Goal: Task Accomplishment & Management: Manage account settings

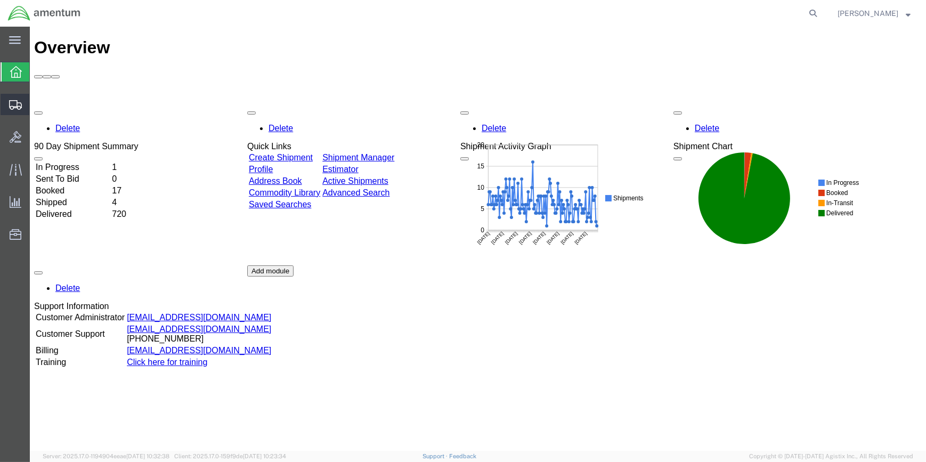
drag, startPoint x: 75, startPoint y: 122, endPoint x: 80, endPoint y: 121, distance: 5.4
click at [0, 0] on span "Shipment Manager" at bounding box center [0, 0] width 0 height 0
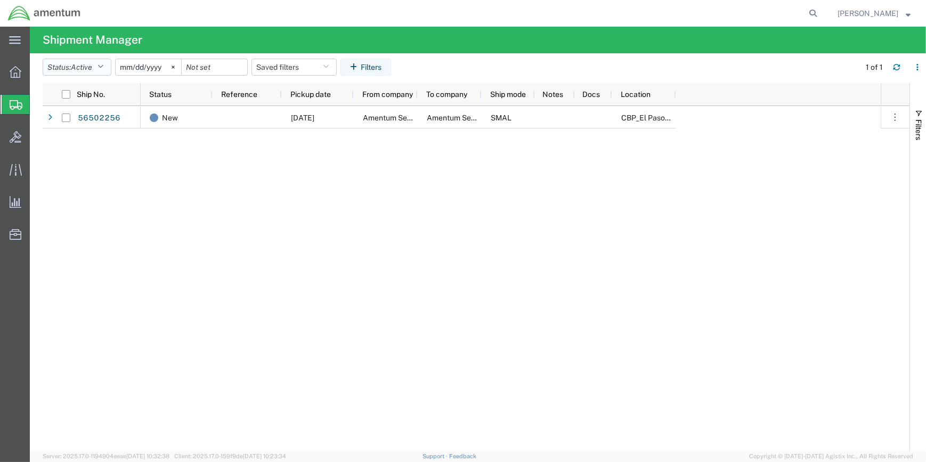
click at [103, 65] on icon "button" at bounding box center [101, 66] width 6 height 7
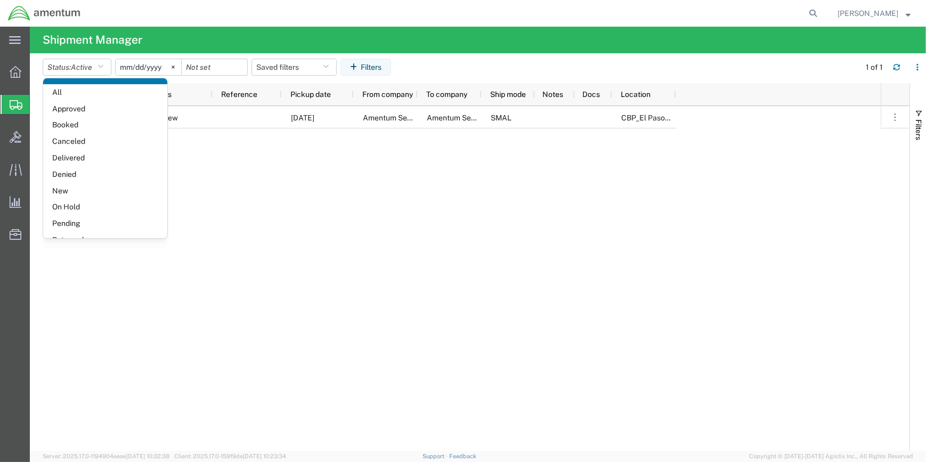
scroll to position [61, 0]
drag, startPoint x: 71, startPoint y: 224, endPoint x: 99, endPoint y: 219, distance: 28.7
click at [72, 224] on span "Shipped" at bounding box center [105, 226] width 124 height 17
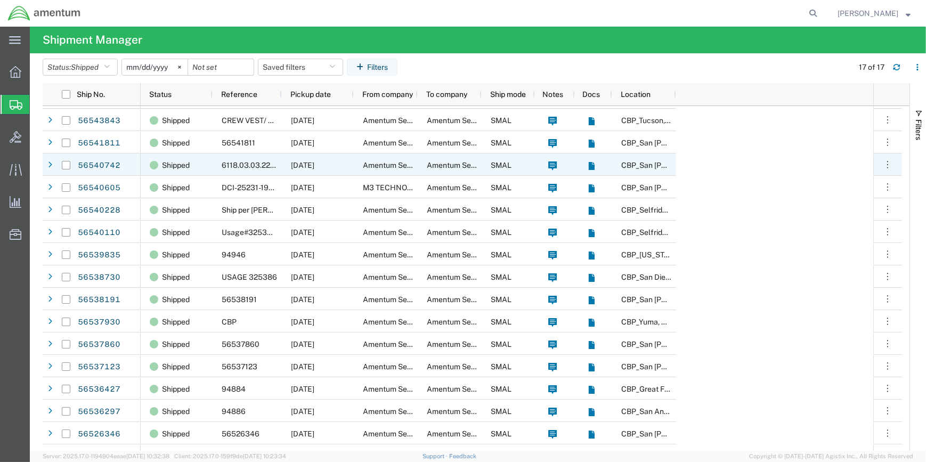
scroll to position [35, 0]
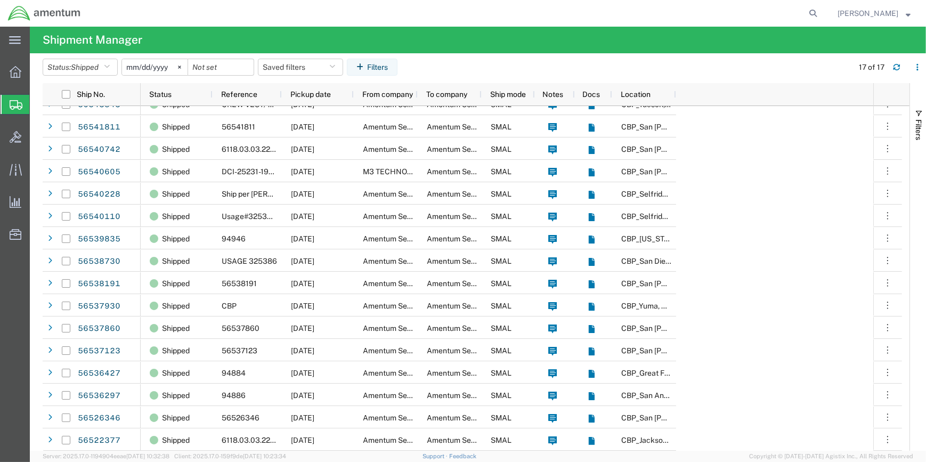
drag, startPoint x: 283, startPoint y: 100, endPoint x: 809, endPoint y: 163, distance: 529.8
click at [810, 163] on div "Shipped CBP [DATE] Amentum Services, Inc Amentum Services, Inc SMAL [GEOGRAPHIC…" at bounding box center [507, 260] width 733 height 381
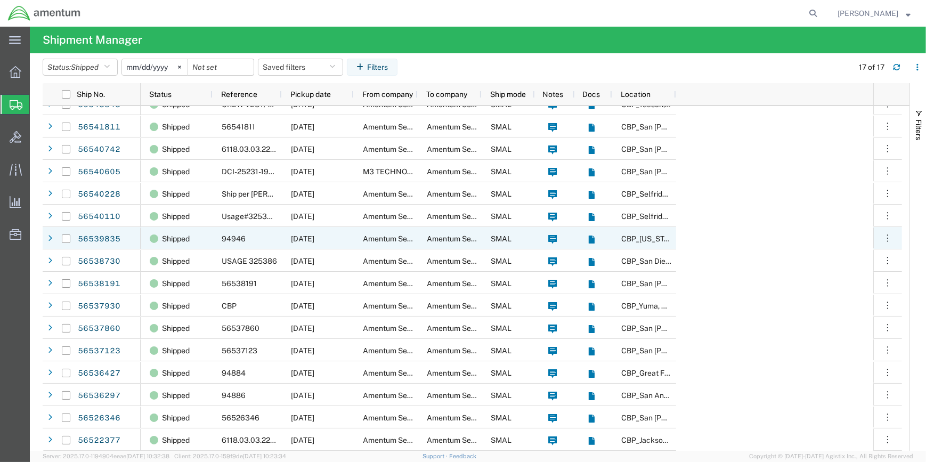
scroll to position [0, 0]
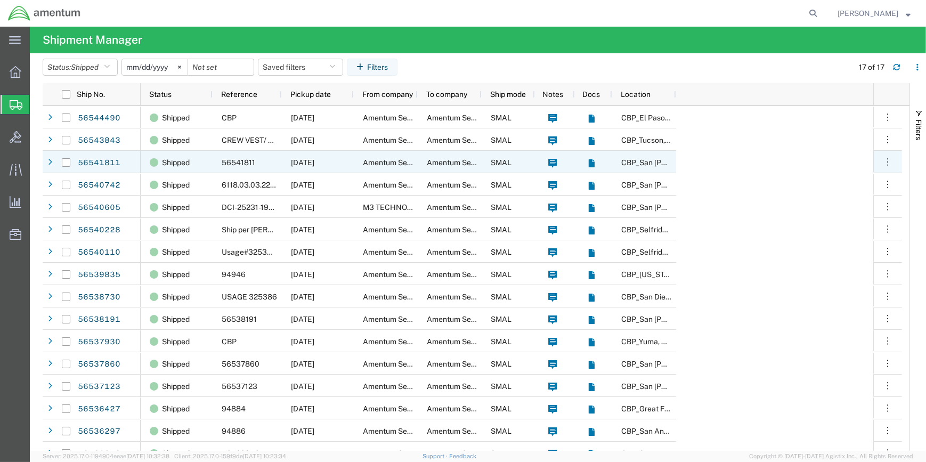
click at [445, 160] on span "Amentum Services, Inc" at bounding box center [466, 162] width 78 height 9
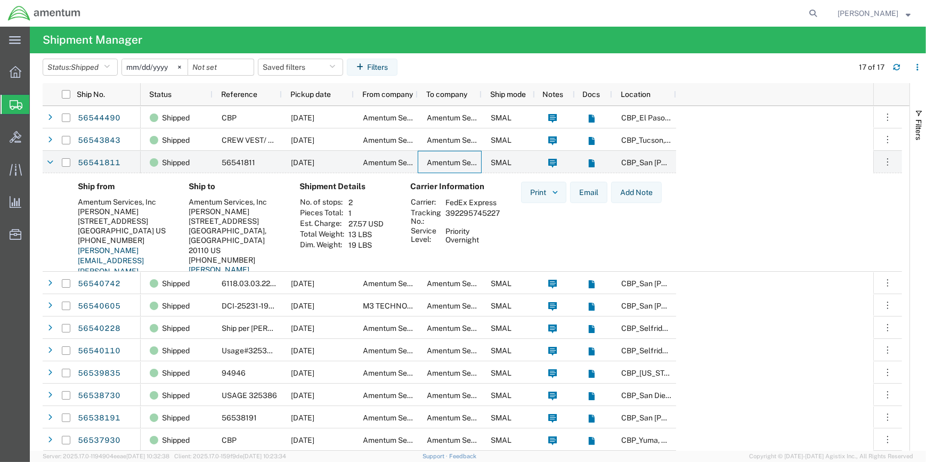
drag, startPoint x: 74, startPoint y: 140, endPoint x: 117, endPoint y: 139, distance: 43.2
click at [0, 0] on span "Create Shipment" at bounding box center [0, 0] width 0 height 0
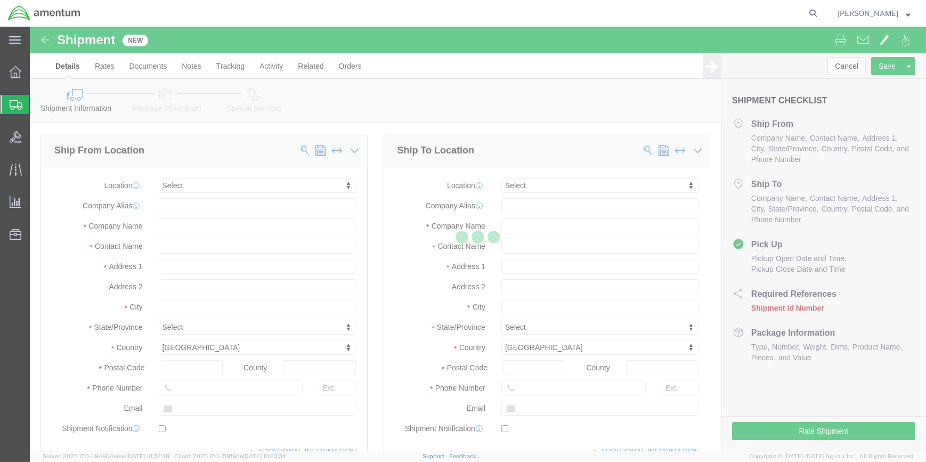
select select
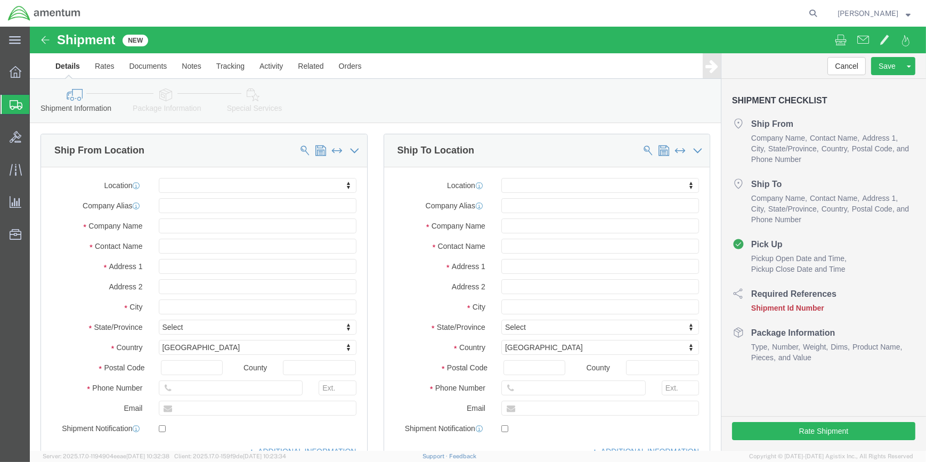
click at [0, 0] on span "Shipment Manager" at bounding box center [0, 0] width 0 height 0
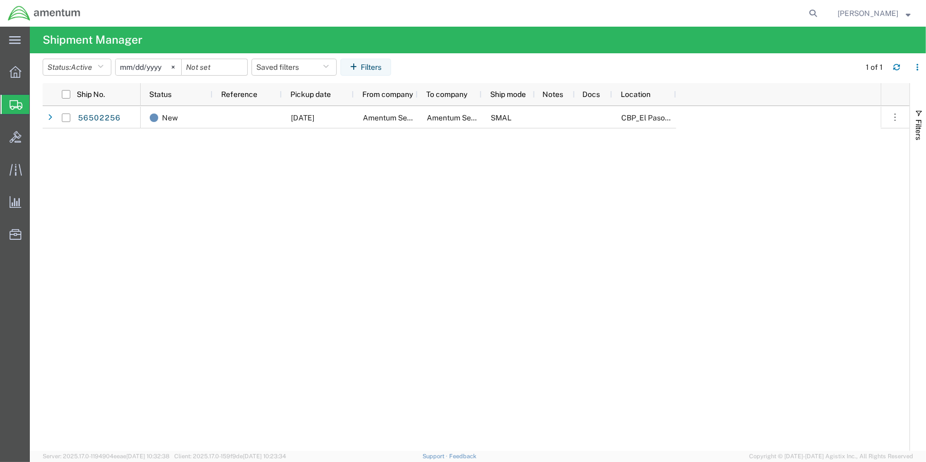
click at [0, 0] on span "Shipment Manager" at bounding box center [0, 0] width 0 height 0
click at [102, 64] on icon "button" at bounding box center [101, 66] width 6 height 7
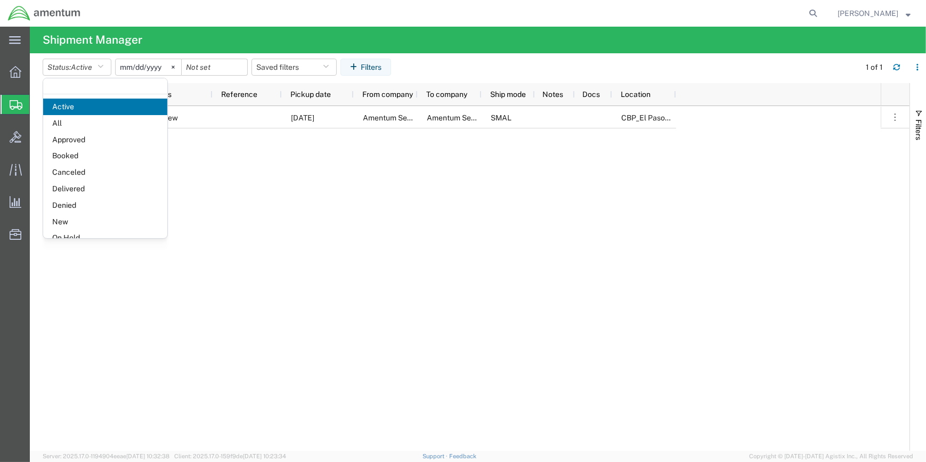
click at [155, 63] on input "[DATE]" at bounding box center [149, 67] width 66 height 16
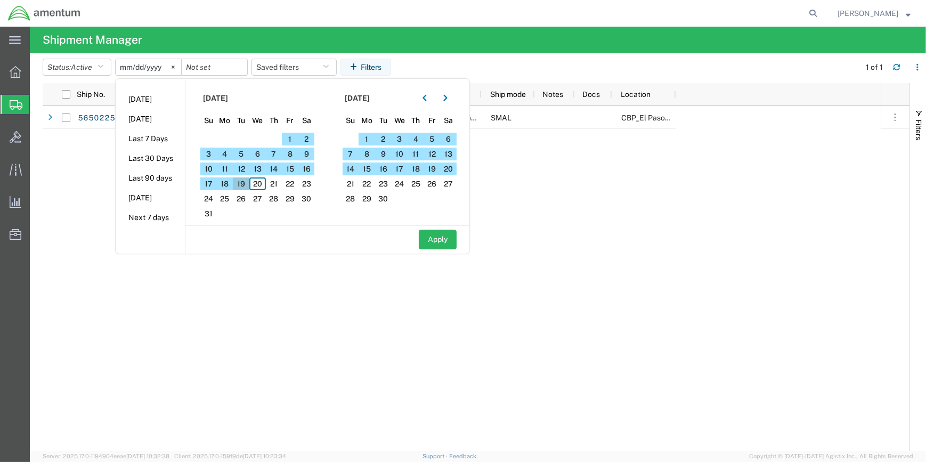
click at [245, 182] on span "19" at bounding box center [241, 184] width 17 height 13
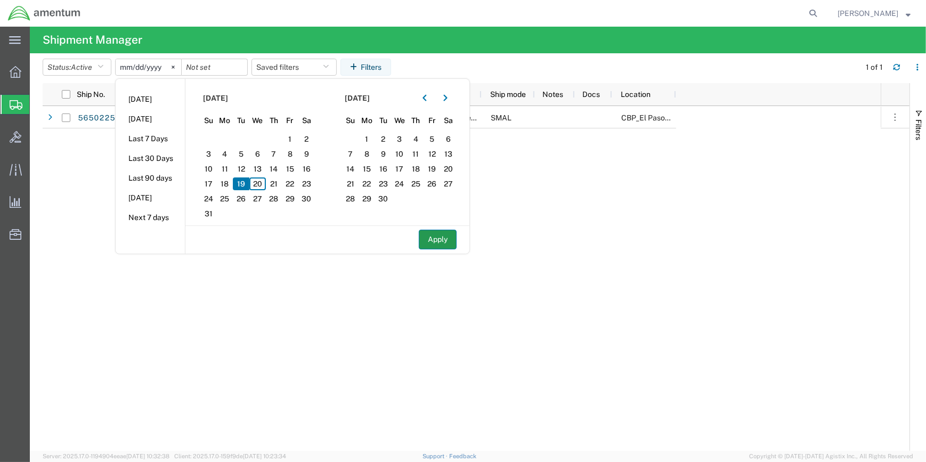
click at [437, 239] on button "Apply" at bounding box center [438, 240] width 38 height 20
type input "[DATE]"
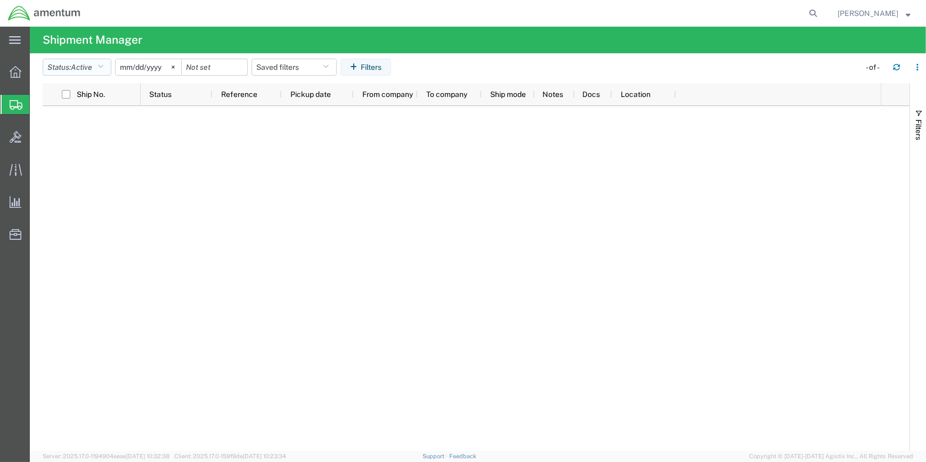
drag, startPoint x: 101, startPoint y: 66, endPoint x: 107, endPoint y: 128, distance: 62.7
click at [101, 66] on icon "button" at bounding box center [101, 66] width 6 height 7
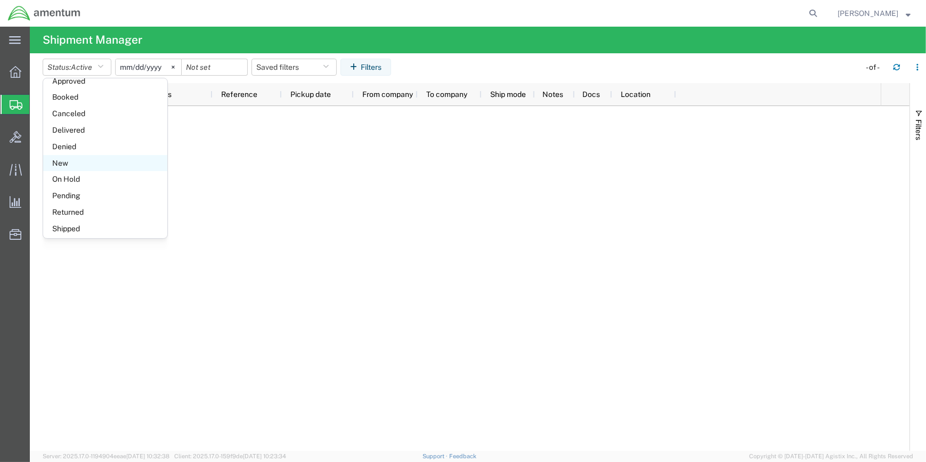
scroll to position [61, 0]
drag, startPoint x: 66, startPoint y: 222, endPoint x: 78, endPoint y: 213, distance: 15.2
click at [66, 222] on span "Shipped" at bounding box center [105, 226] width 124 height 17
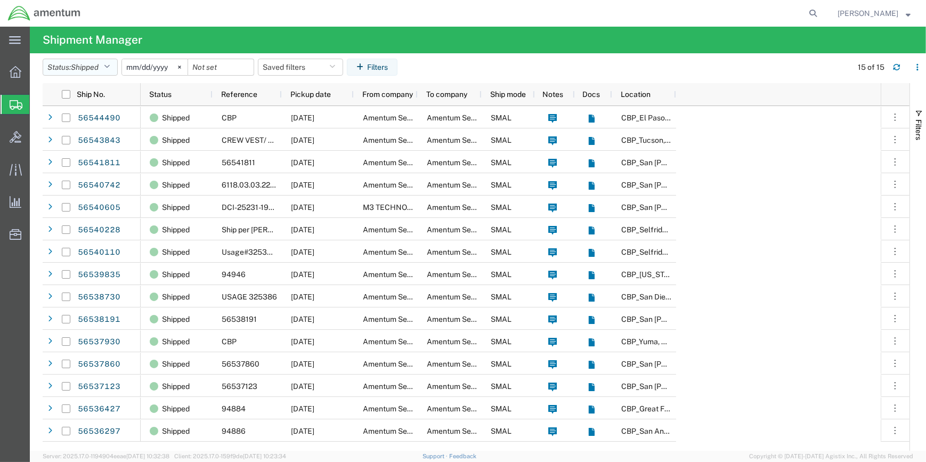
click at [110, 64] on icon "button" at bounding box center [107, 66] width 6 height 7
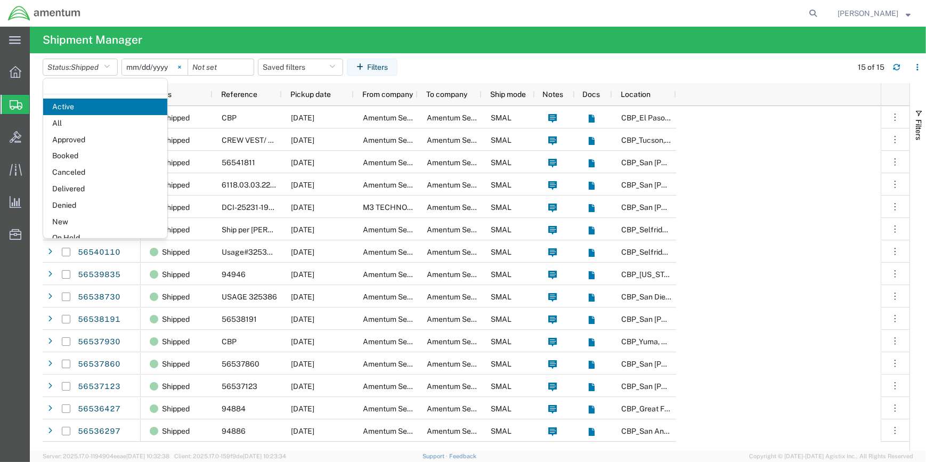
click at [182, 64] on svg-icon at bounding box center [180, 67] width 16 height 16
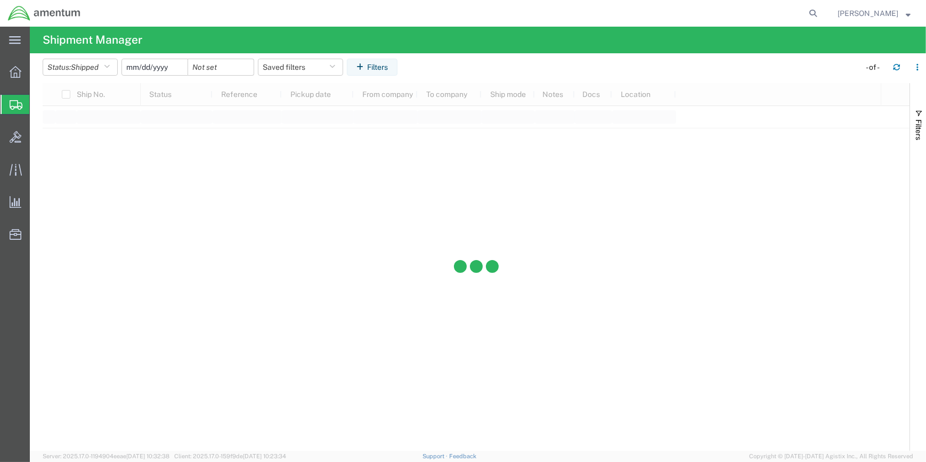
click at [157, 66] on input "date" at bounding box center [155, 67] width 66 height 16
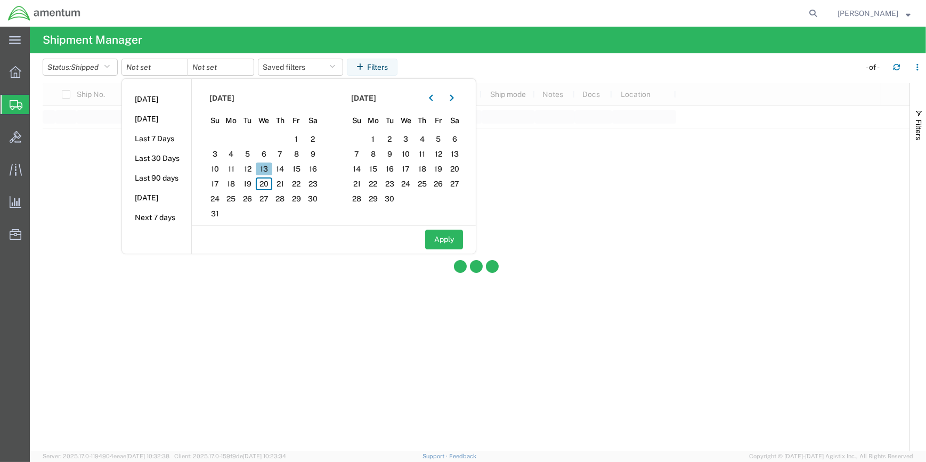
click at [268, 170] on span "13" at bounding box center [264, 169] width 17 height 13
click at [454, 234] on button "Apply" at bounding box center [444, 240] width 38 height 20
type input "[DATE]"
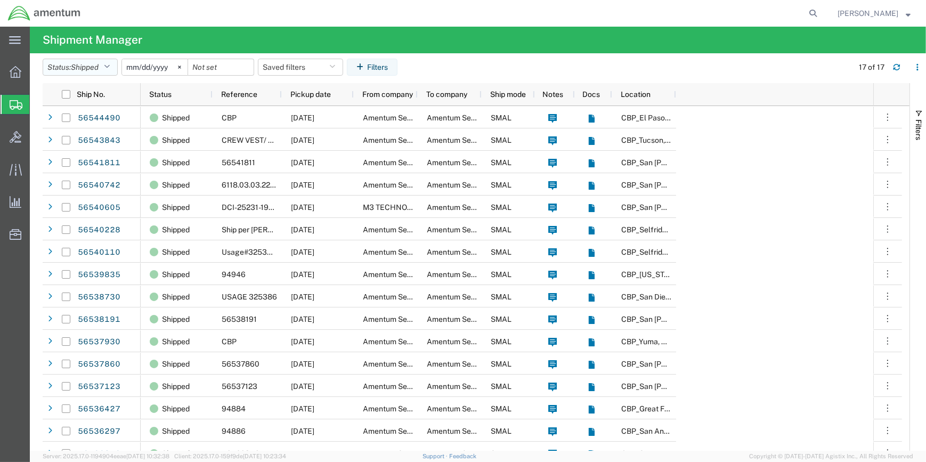
click at [109, 67] on icon "button" at bounding box center [107, 66] width 6 height 7
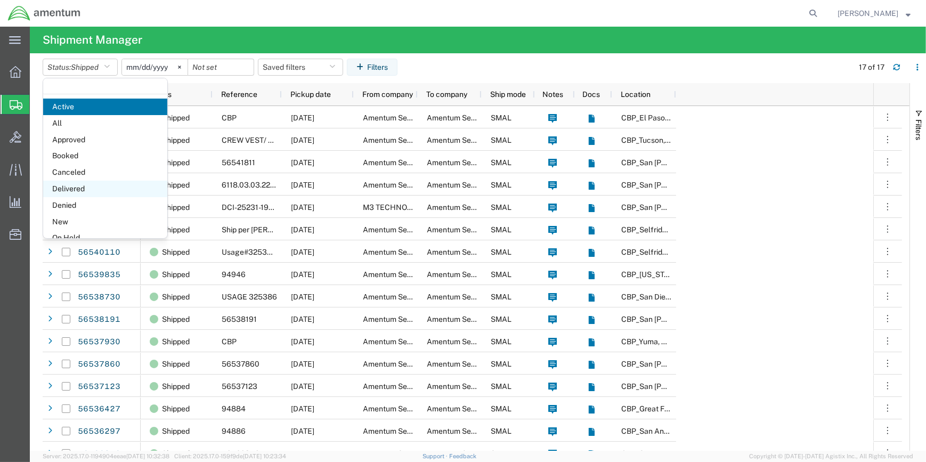
click at [72, 186] on span "Delivered" at bounding box center [105, 189] width 124 height 17
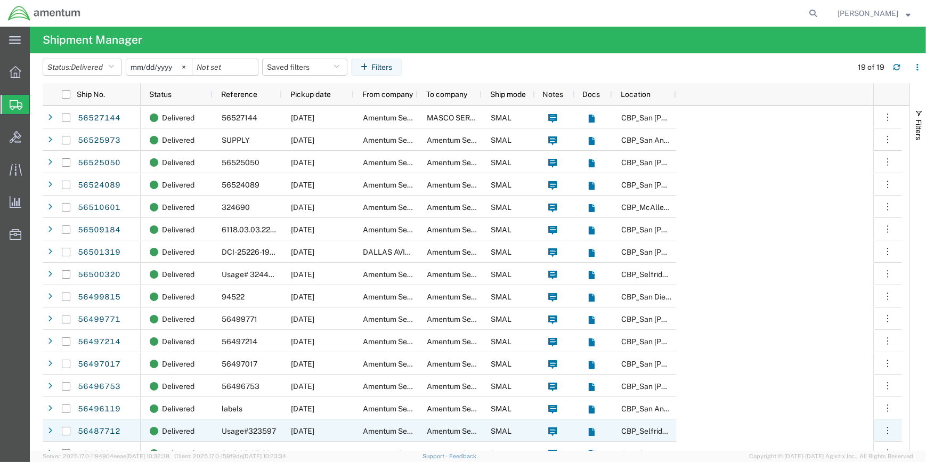
scroll to position [80, 0]
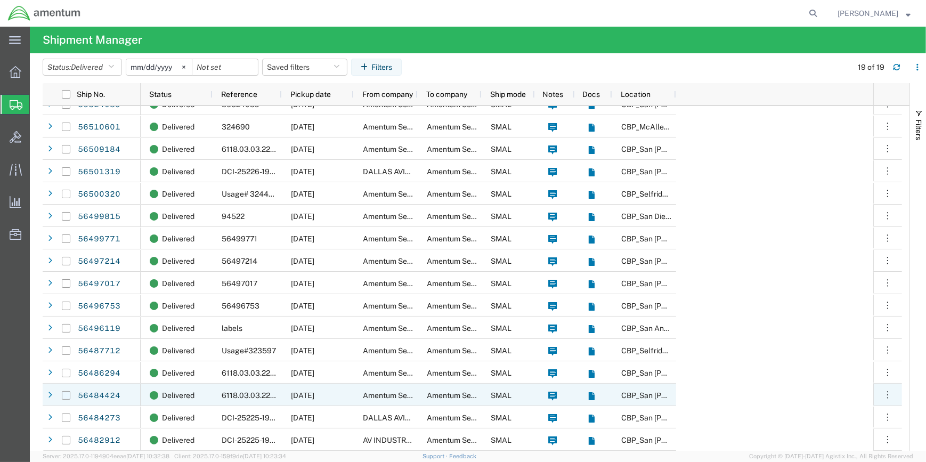
click at [66, 394] on input "Press Space to toggle row selection (unchecked)" at bounding box center [66, 395] width 9 height 9
checkbox input "true"
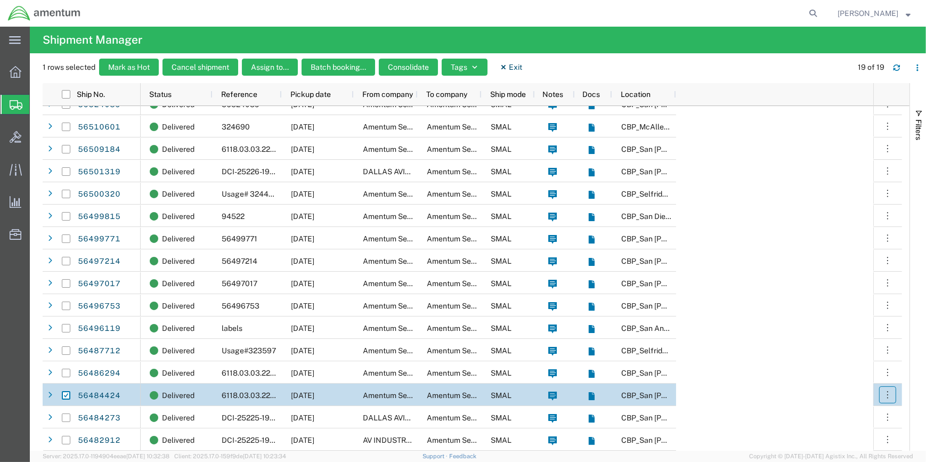
click at [885, 394] on icon "button" at bounding box center [888, 395] width 11 height 11
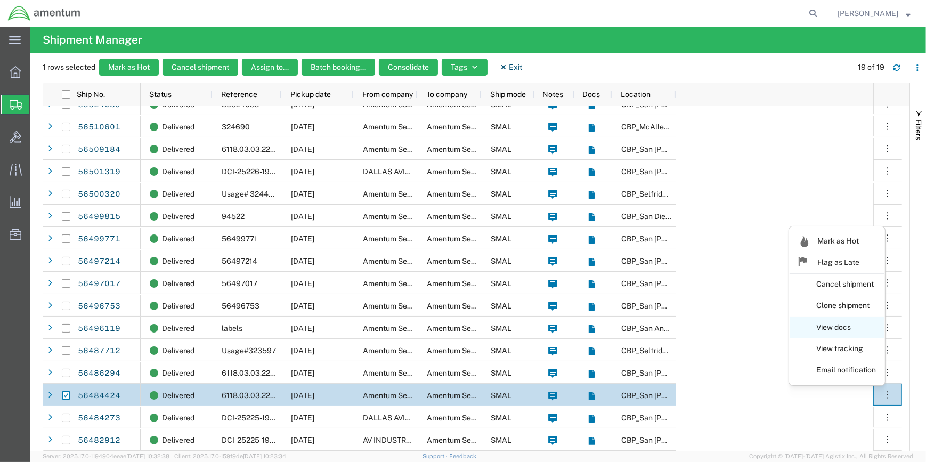
click at [830, 327] on link "View docs" at bounding box center [837, 327] width 95 height 19
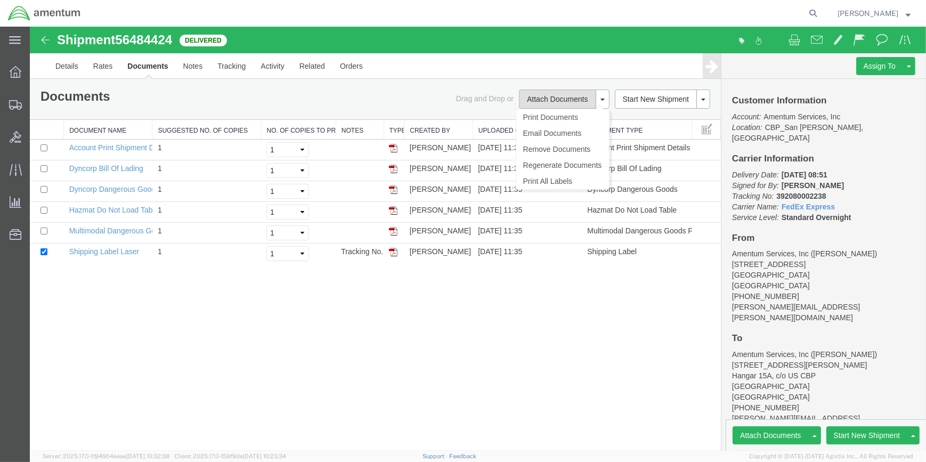
click at [538, 96] on button "Attach Documents" at bounding box center [557, 99] width 77 height 19
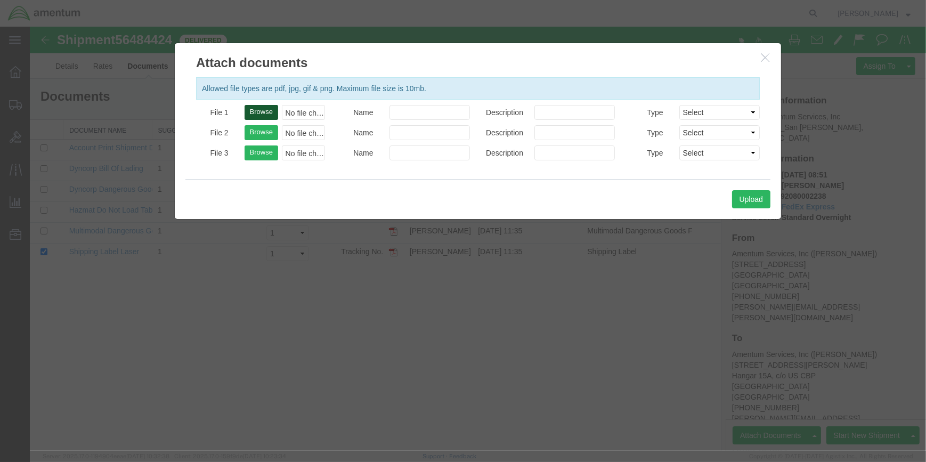
click at [267, 111] on button "Browse" at bounding box center [262, 112] width 34 height 15
type input "C:\fakepath\EHO 56484424.pdf"
click at [744, 192] on button "Upload" at bounding box center [751, 199] width 38 height 18
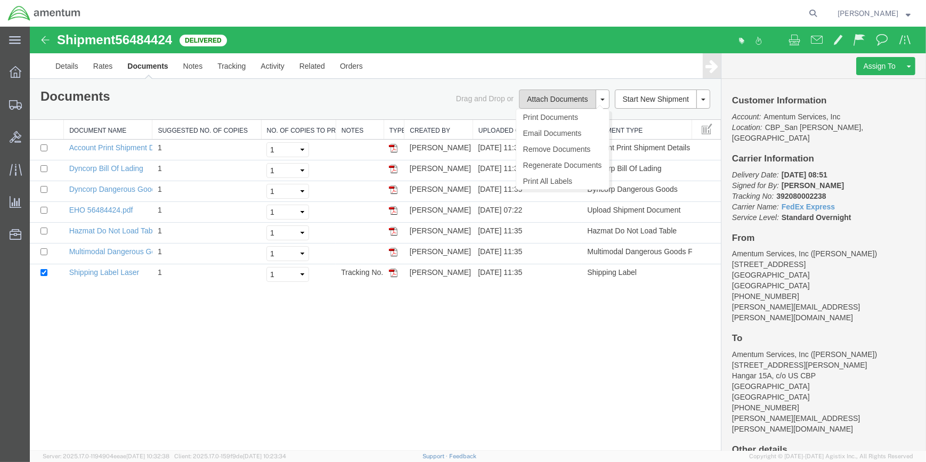
click at [560, 100] on button "Attach Documents" at bounding box center [557, 99] width 77 height 19
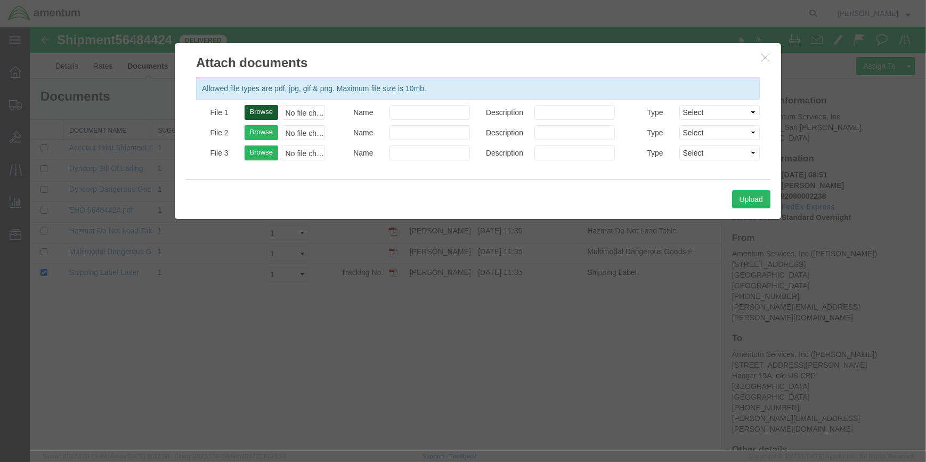
click at [268, 112] on button "Browse" at bounding box center [262, 112] width 34 height 15
type input "C:\fakepath\EHO 56484424.pdf"
click at [754, 197] on button "Upload" at bounding box center [751, 199] width 38 height 18
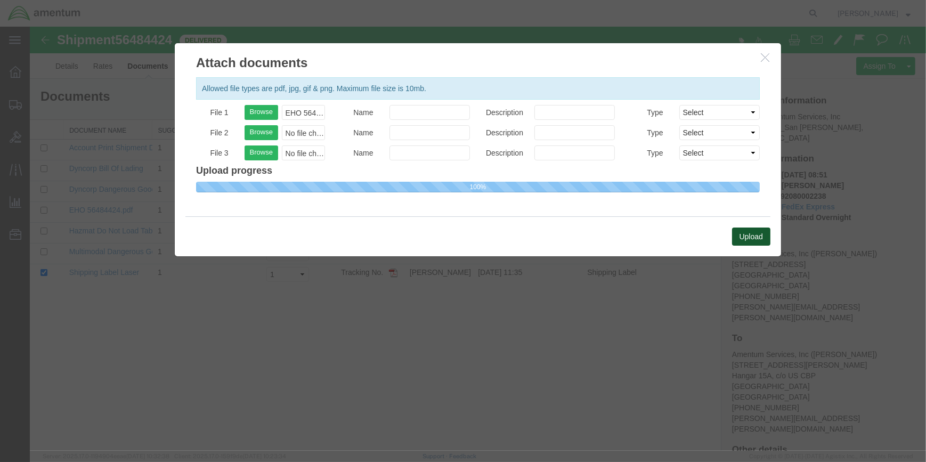
select select
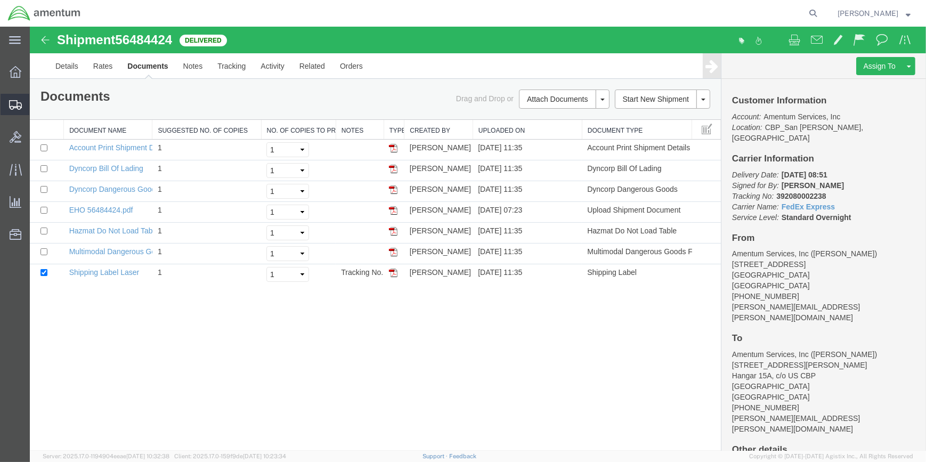
click at [0, 0] on span "Shipment Manager" at bounding box center [0, 0] width 0 height 0
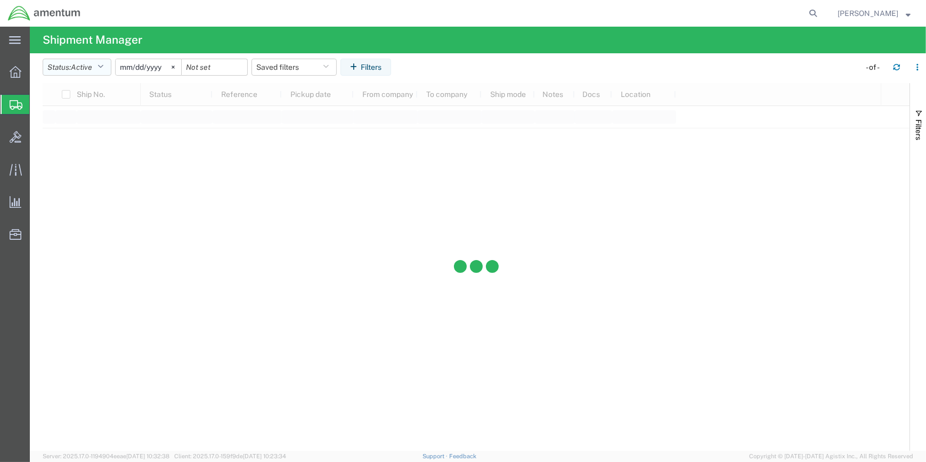
drag, startPoint x: 104, startPoint y: 64, endPoint x: 104, endPoint y: 70, distance: 5.9
click at [103, 66] on icon "button" at bounding box center [101, 66] width 6 height 7
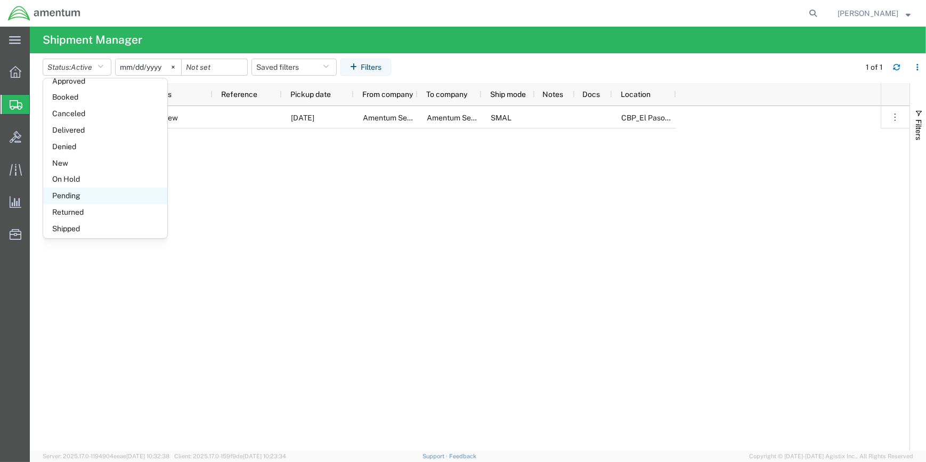
scroll to position [61, 0]
click at [70, 93] on span "Booked" at bounding box center [105, 94] width 124 height 17
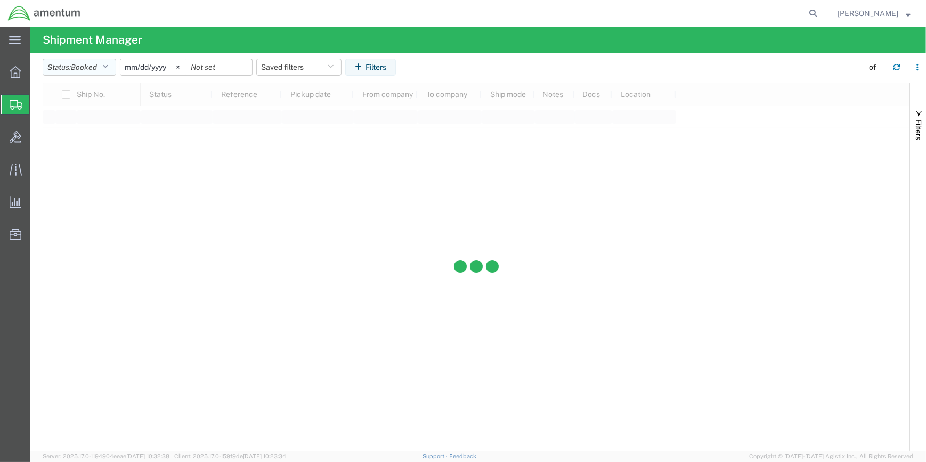
click at [106, 63] on icon "button" at bounding box center [105, 66] width 6 height 7
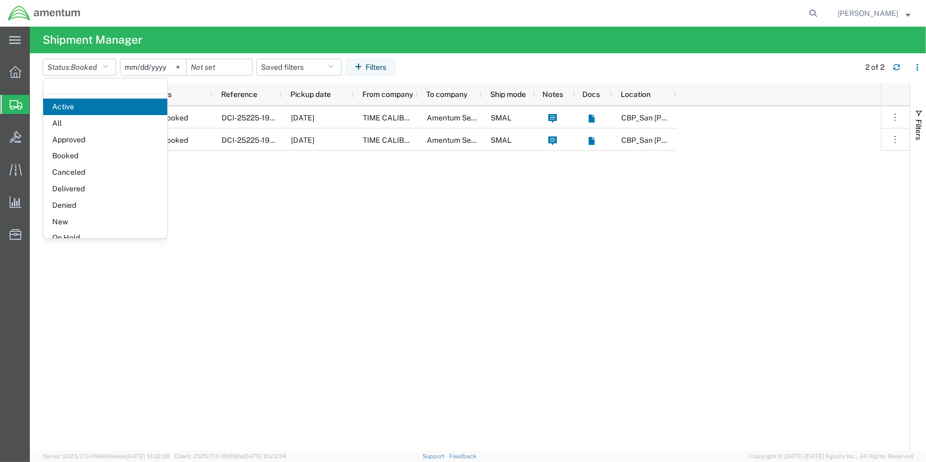
click at [237, 239] on div "Booked DCI-25225-199416 [DATE] TIME CALIBRATIONS Amentum Services, Inc. SMAL [G…" at bounding box center [511, 278] width 740 height 345
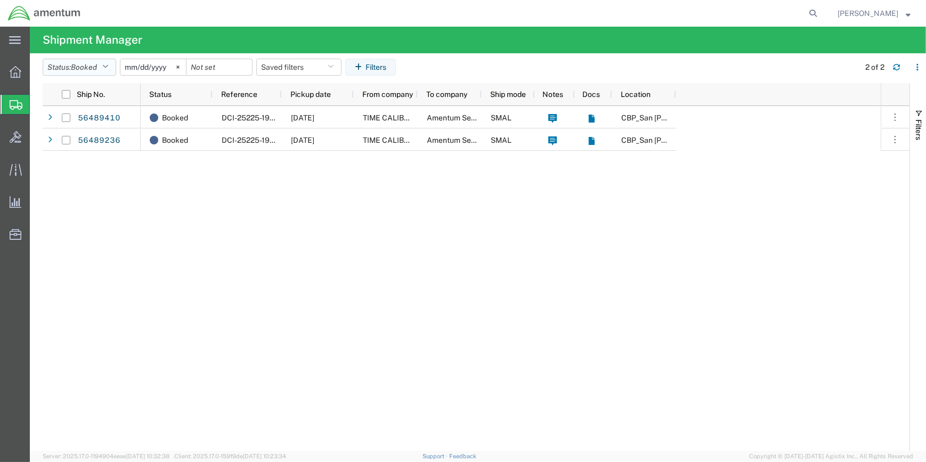
drag, startPoint x: 110, startPoint y: 63, endPoint x: 114, endPoint y: 72, distance: 9.5
click at [108, 63] on icon "button" at bounding box center [105, 66] width 6 height 7
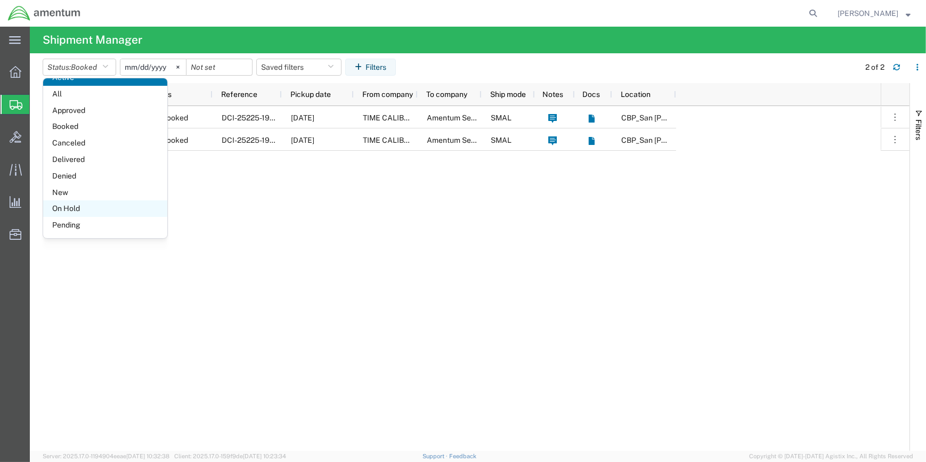
scroll to position [61, 0]
drag, startPoint x: 76, startPoint y: 225, endPoint x: 128, endPoint y: 209, distance: 54.5
click at [77, 222] on span "Shipped" at bounding box center [105, 226] width 124 height 17
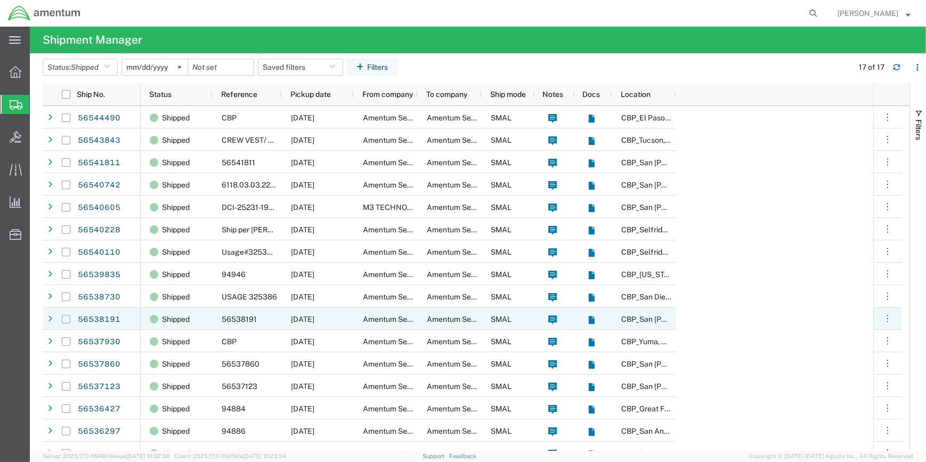
click at [65, 317] on input "Press Space to toggle row selection (unchecked)" at bounding box center [66, 319] width 9 height 9
checkbox input "true"
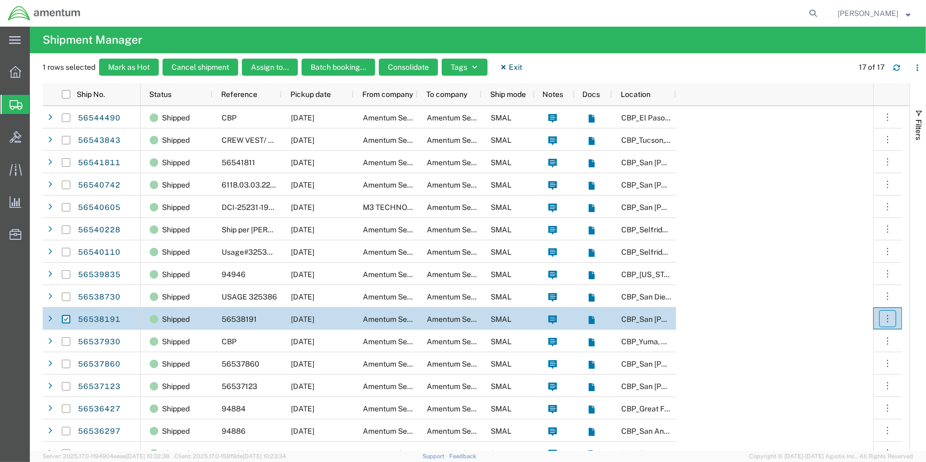
click at [883, 317] on icon "button" at bounding box center [888, 318] width 11 height 11
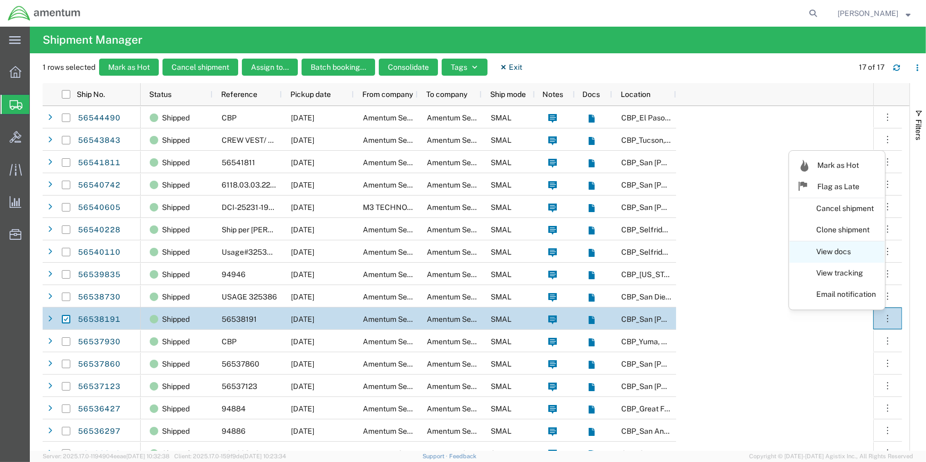
click at [828, 246] on link "View docs" at bounding box center [837, 252] width 95 height 19
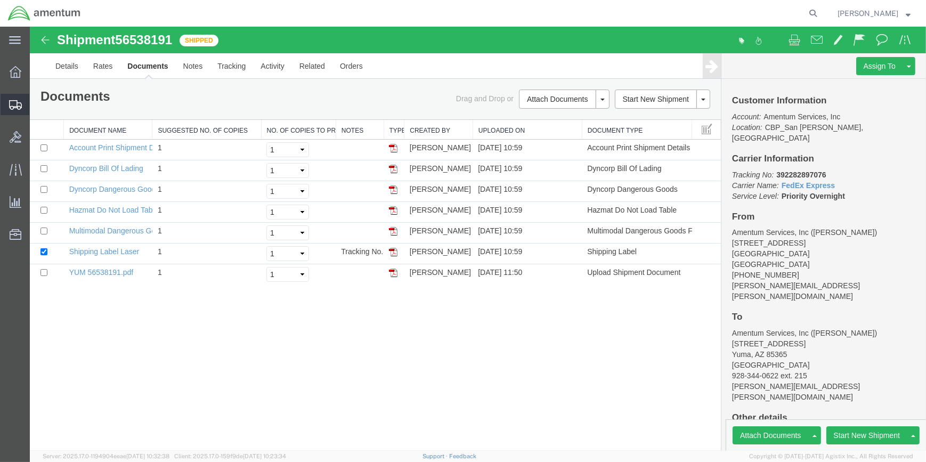
click at [0, 0] on span "Shipment Manager" at bounding box center [0, 0] width 0 height 0
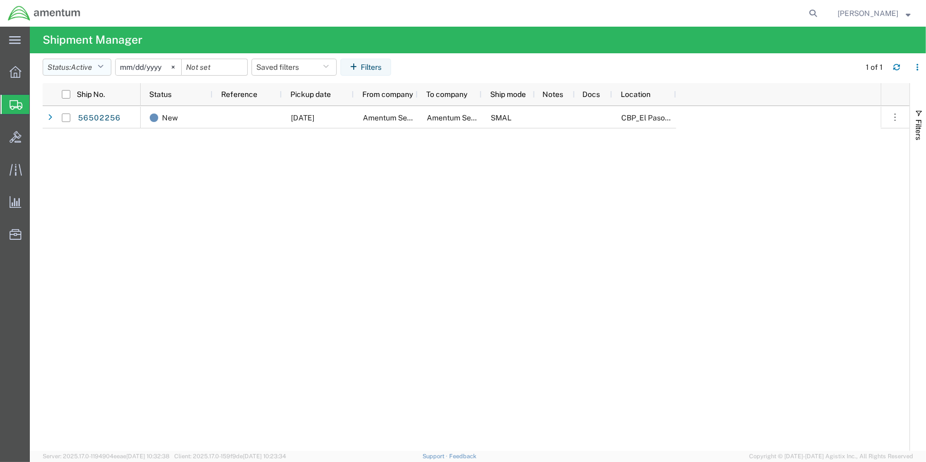
click at [102, 67] on icon "button" at bounding box center [101, 66] width 6 height 7
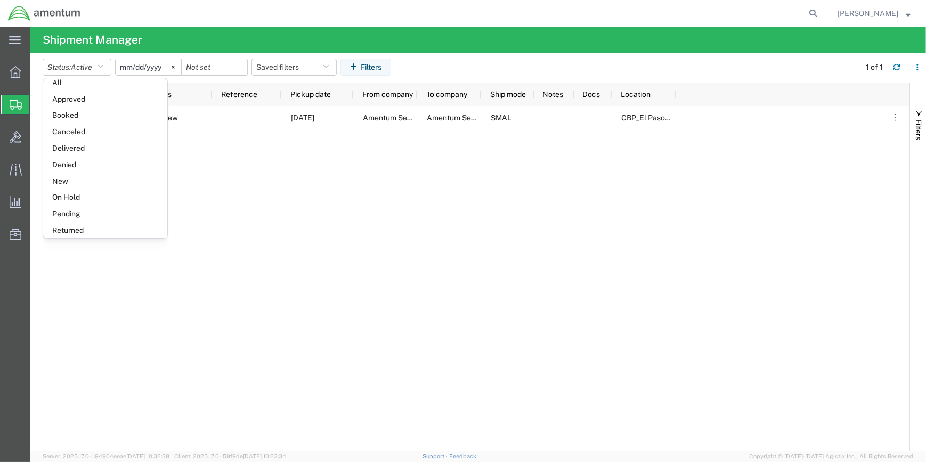
scroll to position [61, 0]
drag, startPoint x: 78, startPoint y: 227, endPoint x: 96, endPoint y: 219, distance: 20.3
click at [78, 226] on span "Shipped" at bounding box center [105, 226] width 124 height 17
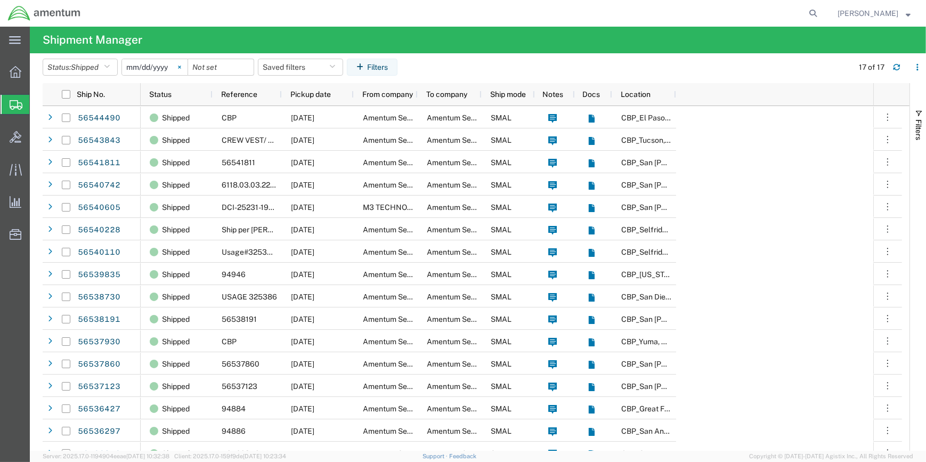
click at [181, 65] on svg-icon at bounding box center [180, 67] width 16 height 16
click at [109, 64] on icon "button" at bounding box center [107, 66] width 6 height 7
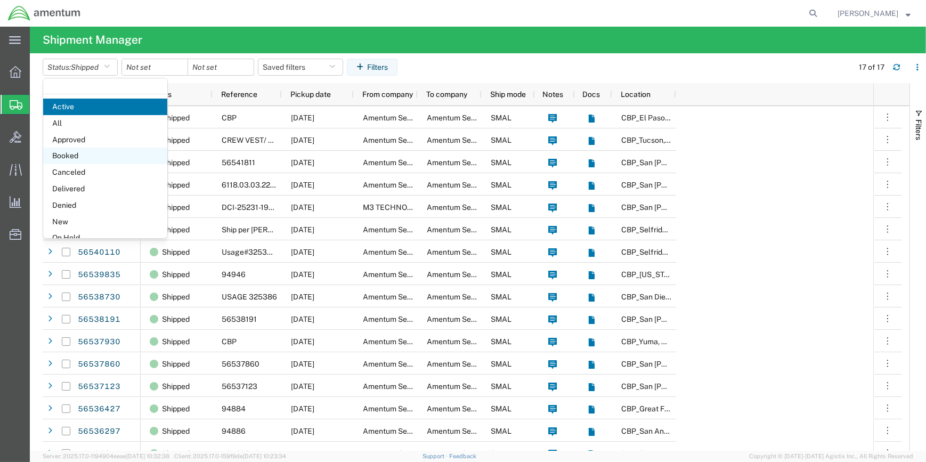
click at [73, 156] on span "Booked" at bounding box center [105, 156] width 124 height 17
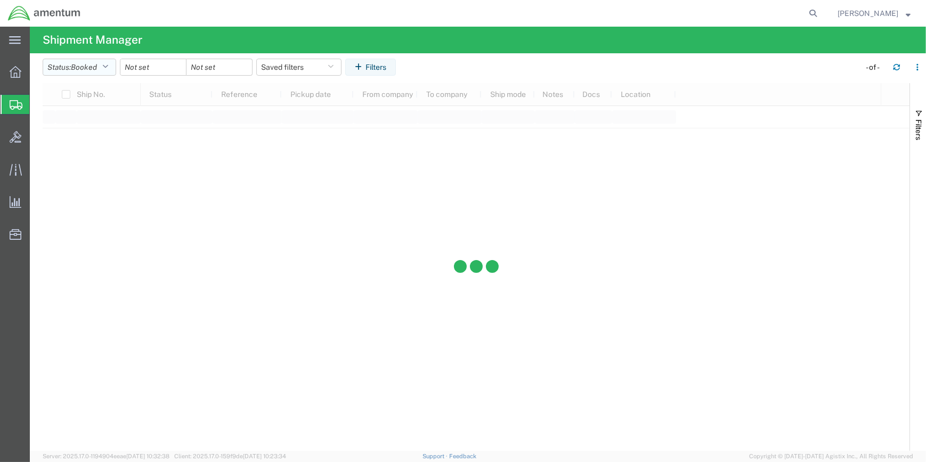
click at [108, 65] on icon "button" at bounding box center [105, 66] width 6 height 7
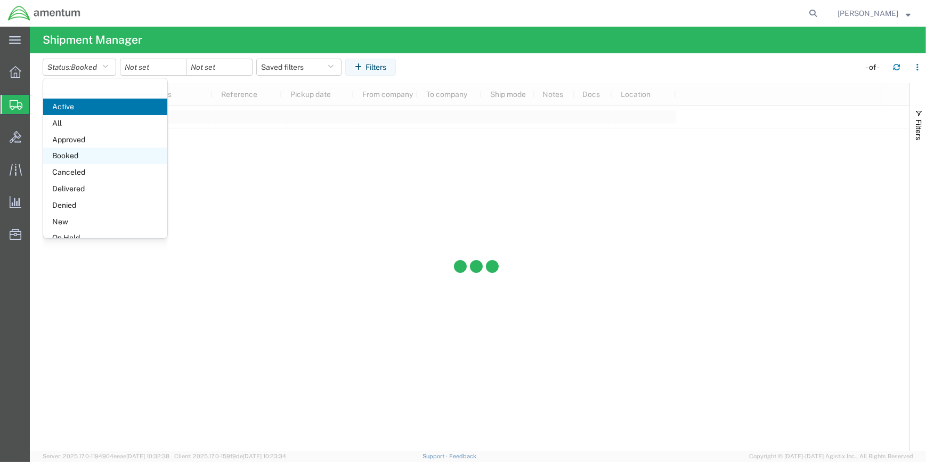
click at [76, 152] on span "Booked" at bounding box center [105, 156] width 124 height 17
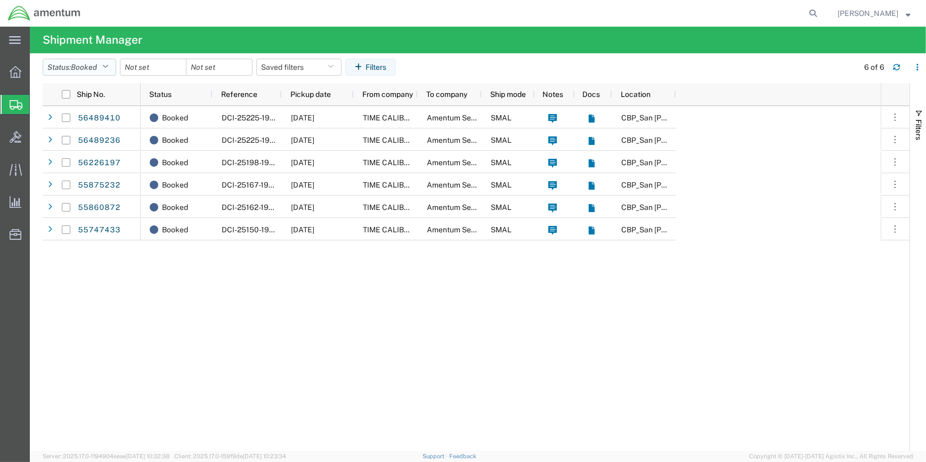
click at [107, 66] on icon "button" at bounding box center [105, 66] width 6 height 7
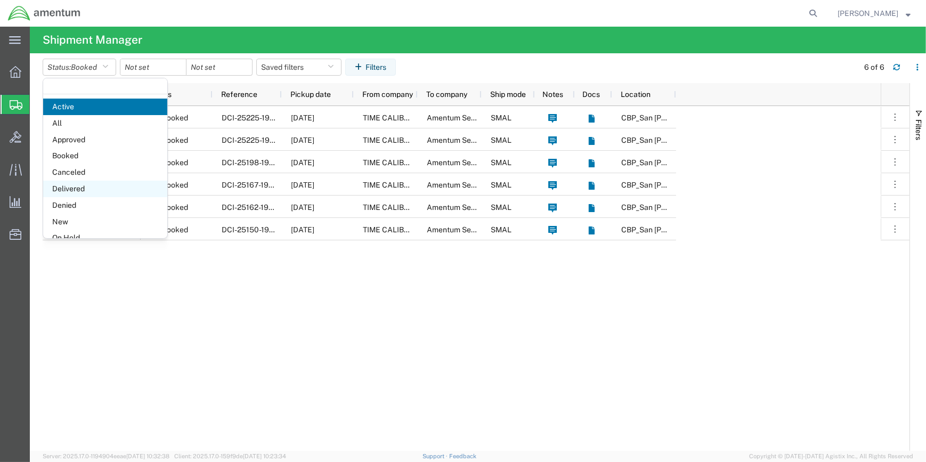
click at [71, 190] on span "Delivered" at bounding box center [105, 189] width 124 height 17
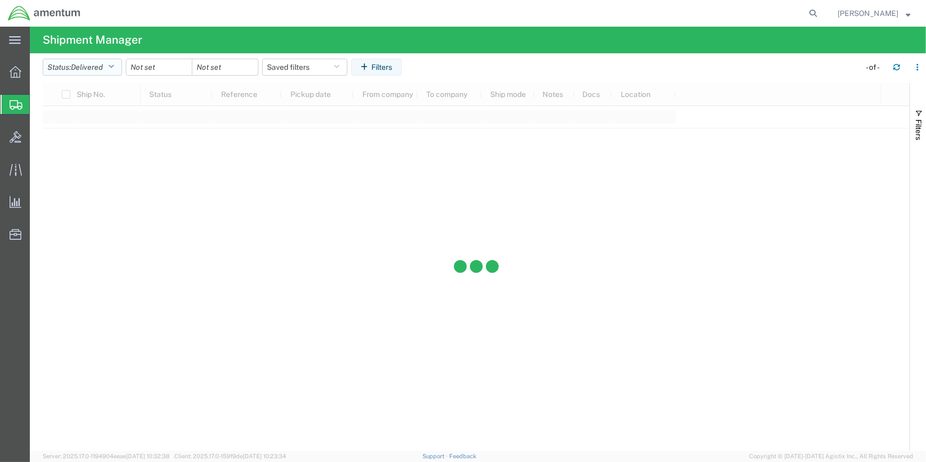
click at [114, 68] on icon "button" at bounding box center [111, 66] width 6 height 7
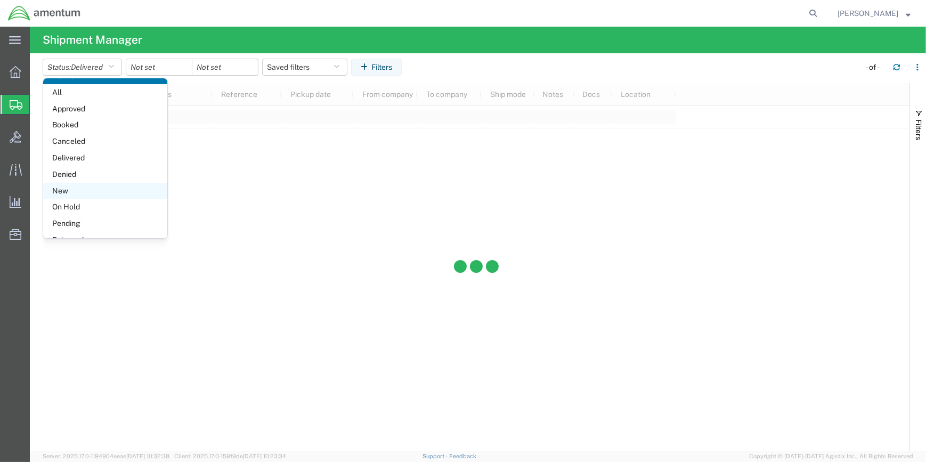
scroll to position [61, 0]
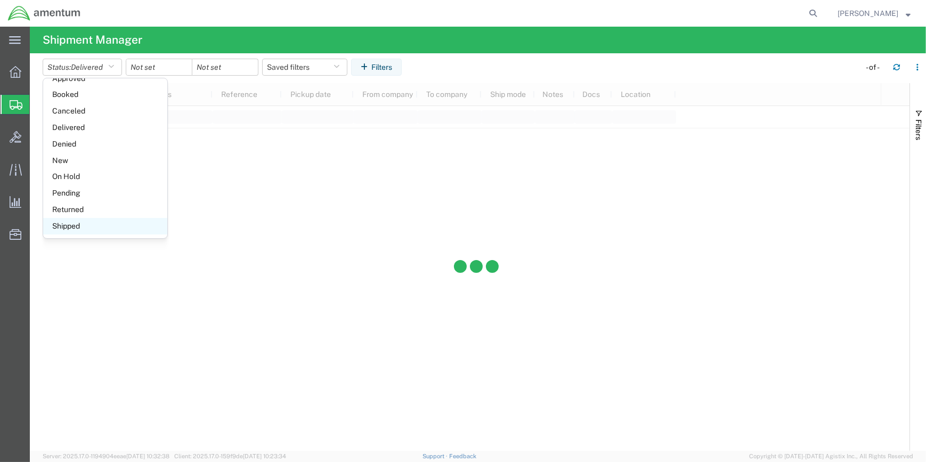
click at [74, 225] on span "Shipped" at bounding box center [105, 226] width 124 height 17
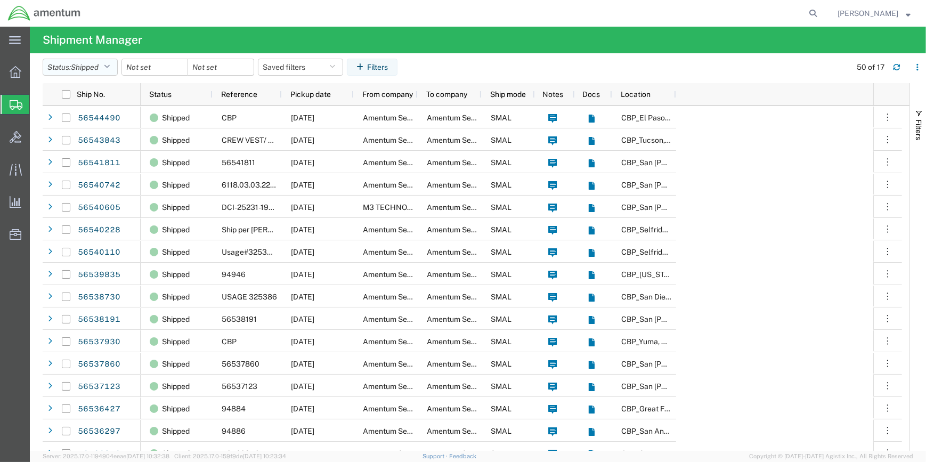
click at [110, 63] on icon "button" at bounding box center [107, 66] width 6 height 7
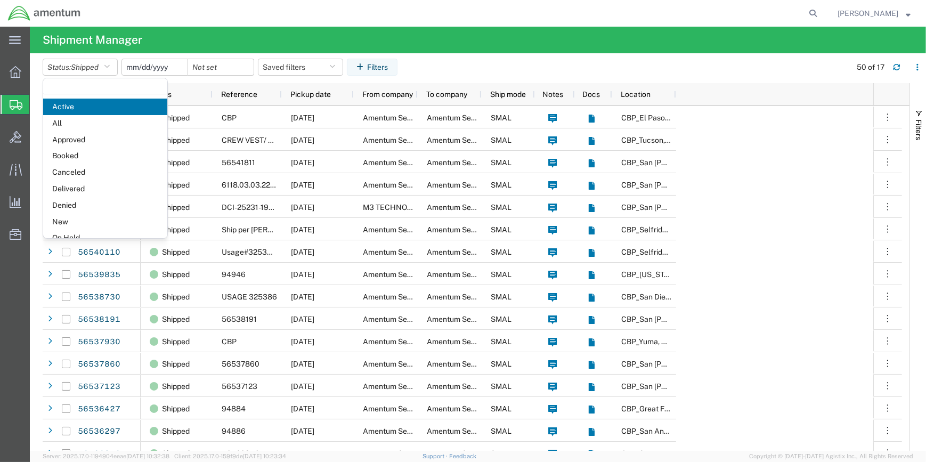
click at [166, 69] on input "date" at bounding box center [155, 67] width 66 height 16
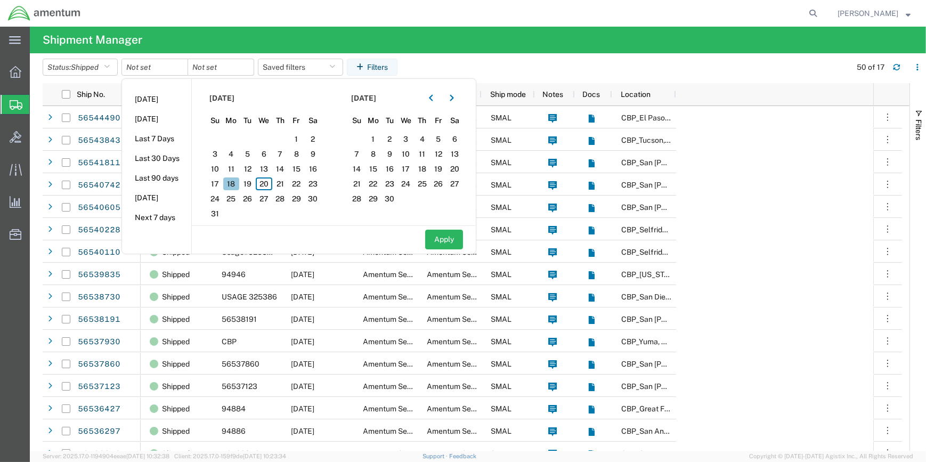
click at [236, 182] on span "18" at bounding box center [231, 184] width 17 height 13
click at [441, 238] on button "Apply" at bounding box center [444, 240] width 38 height 20
type input "[DATE]"
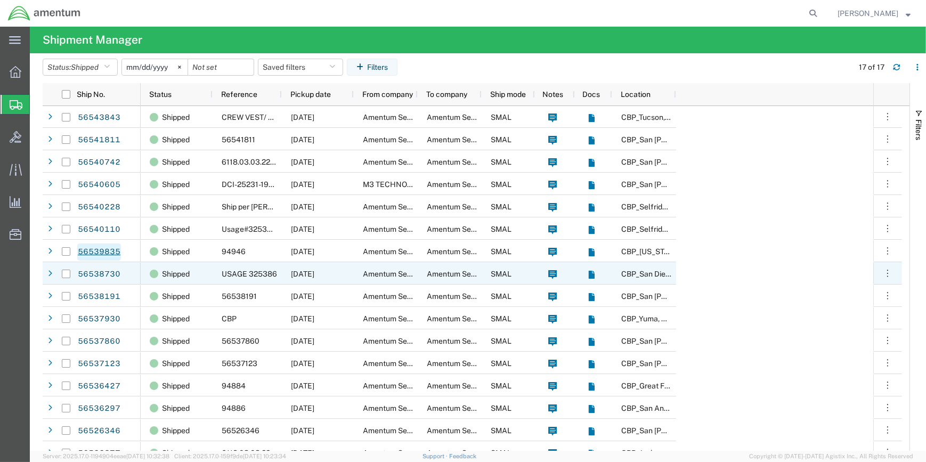
scroll to position [35, 0]
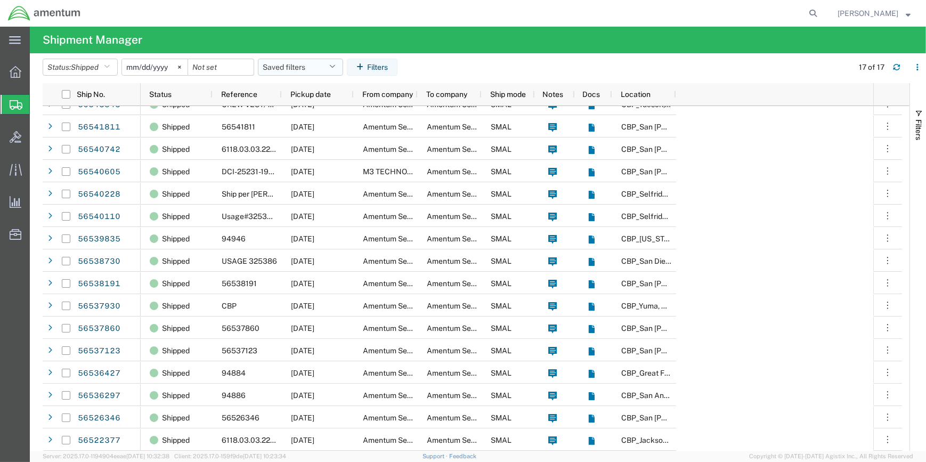
click at [335, 64] on icon "button" at bounding box center [332, 66] width 6 height 7
click at [318, 92] on input "search" at bounding box center [339, 93] width 132 height 17
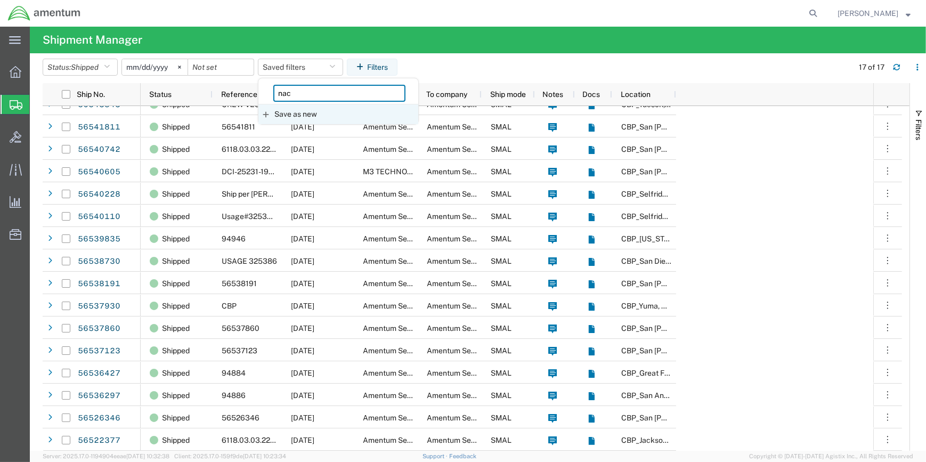
type input "nac"
click at [306, 112] on span "Save as new" at bounding box center [296, 114] width 43 height 11
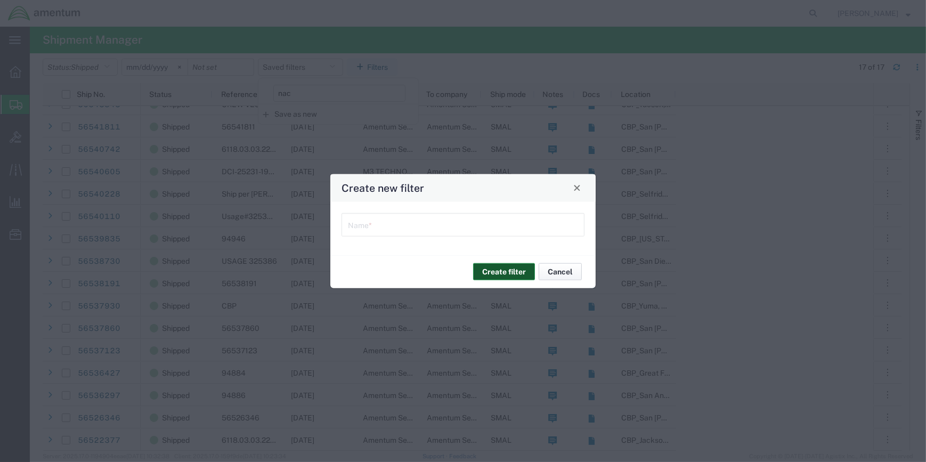
drag, startPoint x: 510, startPoint y: 270, endPoint x: 553, endPoint y: 271, distance: 43.7
click at [510, 269] on button "Create filter" at bounding box center [504, 271] width 62 height 17
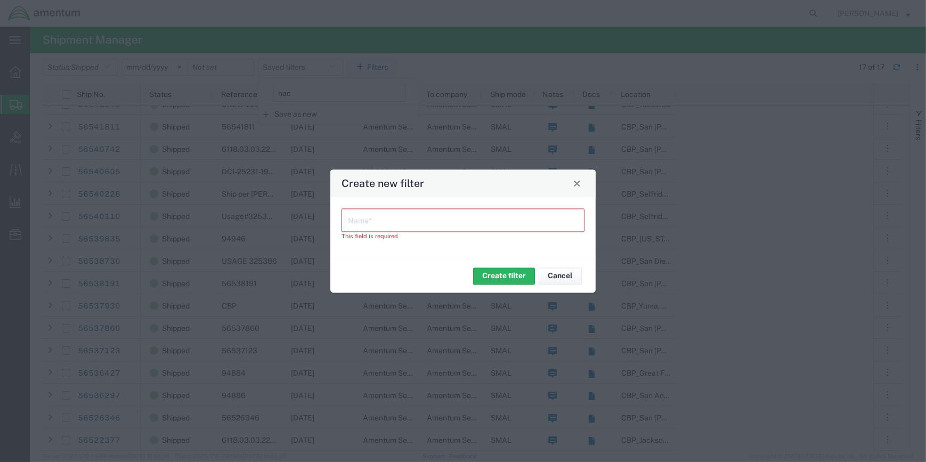
click at [388, 224] on input "text" at bounding box center [463, 219] width 230 height 19
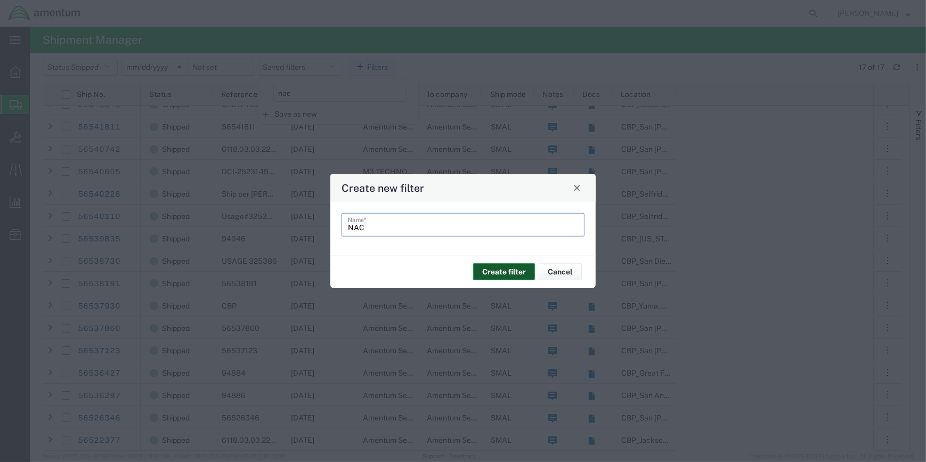
type input "NAC"
click at [509, 270] on button "Create filter" at bounding box center [504, 271] width 62 height 17
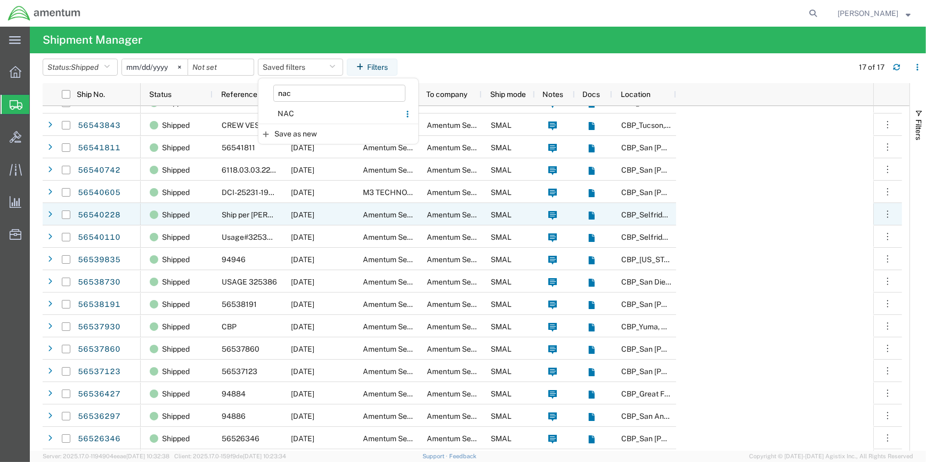
scroll to position [0, 0]
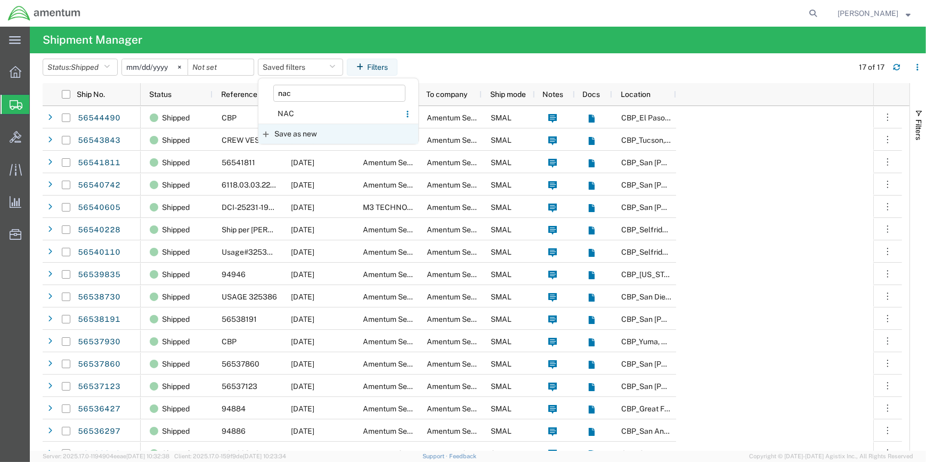
click at [305, 133] on span "Save as new" at bounding box center [296, 133] width 43 height 11
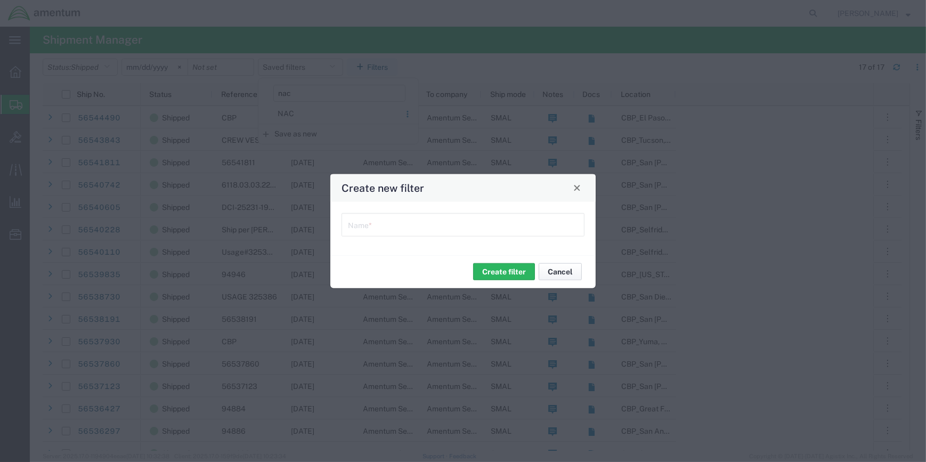
click at [551, 266] on button "Cancel" at bounding box center [560, 271] width 43 height 17
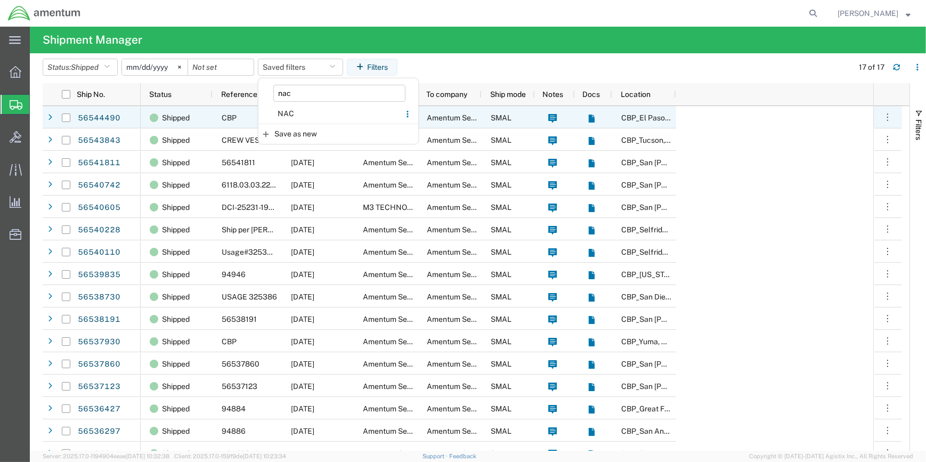
click at [897, 123] on agx-ag-table-action-cell "Mark as Hot Flag as Late Cancel shipment Clone shipment View docs View tracking…" at bounding box center [888, 117] width 28 height 21
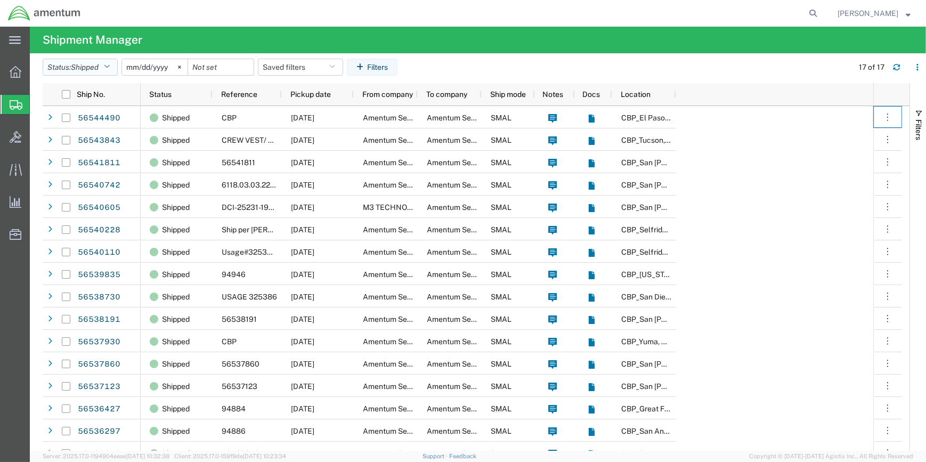
click at [108, 66] on icon "button" at bounding box center [107, 66] width 6 height 7
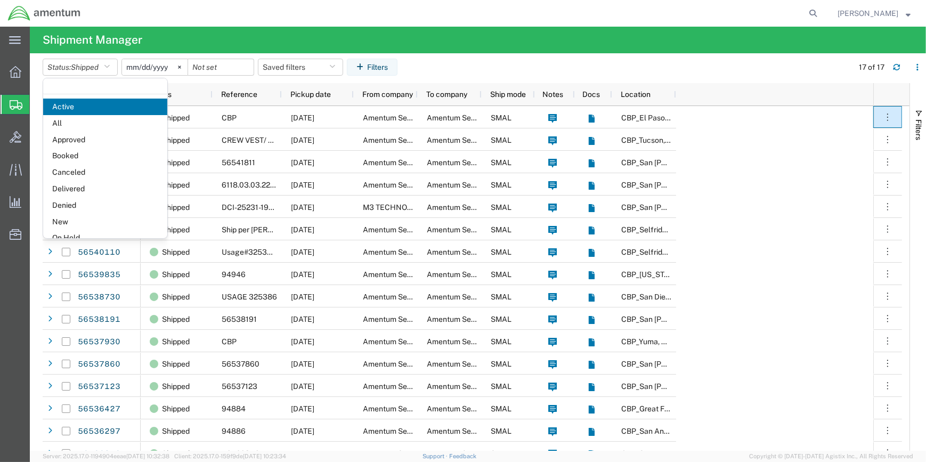
drag, startPoint x: 77, startPoint y: 188, endPoint x: 132, endPoint y: 188, distance: 54.9
click at [78, 187] on span "Delivered" at bounding box center [105, 189] width 124 height 17
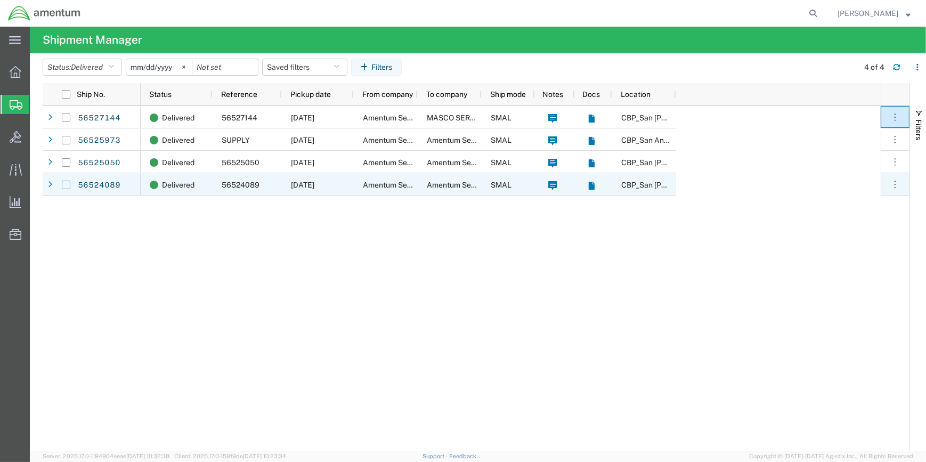
click at [66, 185] on input "Press Space to toggle row selection (unchecked)" at bounding box center [66, 185] width 9 height 9
checkbox input "true"
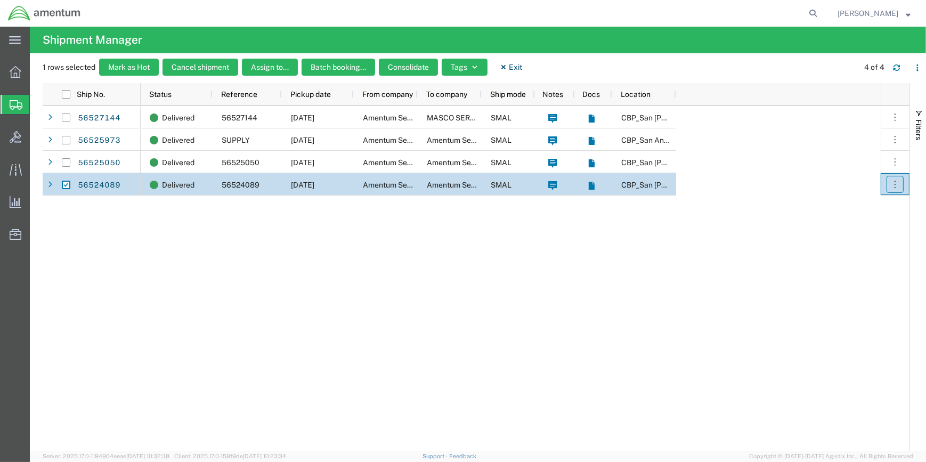
click at [898, 181] on icon "button" at bounding box center [895, 184] width 11 height 11
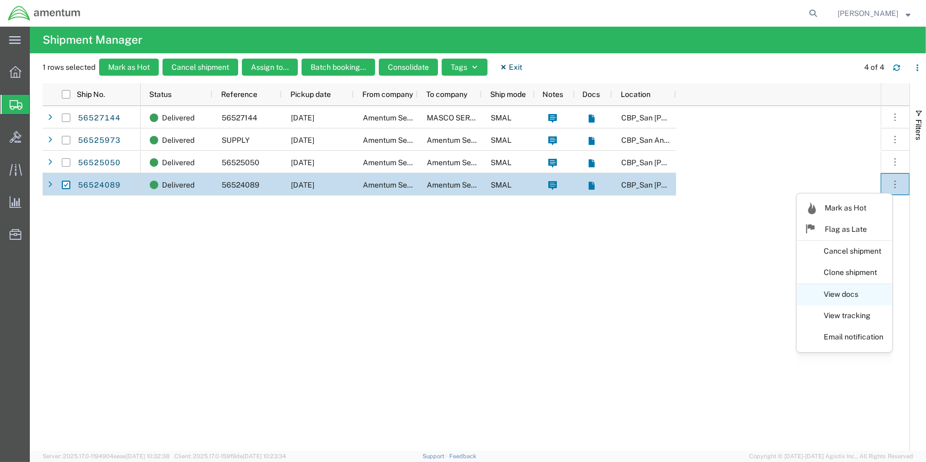
click at [847, 293] on link "View docs" at bounding box center [844, 294] width 95 height 19
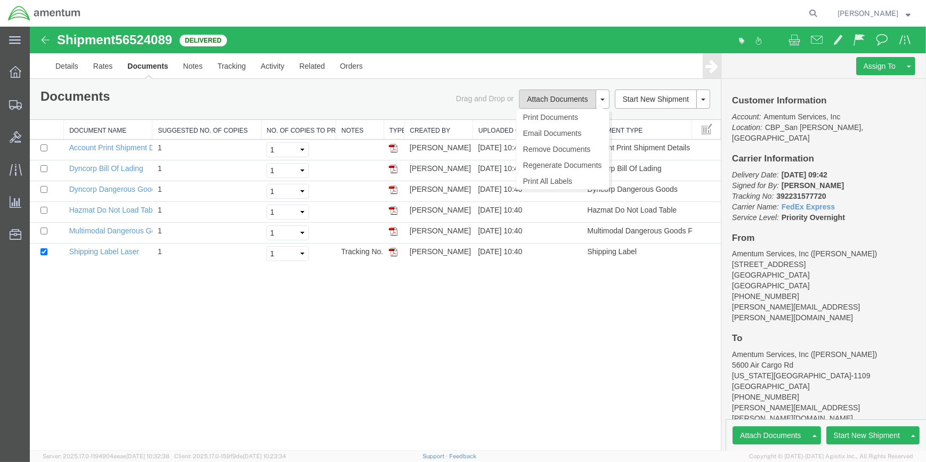
click at [556, 99] on button "Attach Documents" at bounding box center [557, 99] width 77 height 19
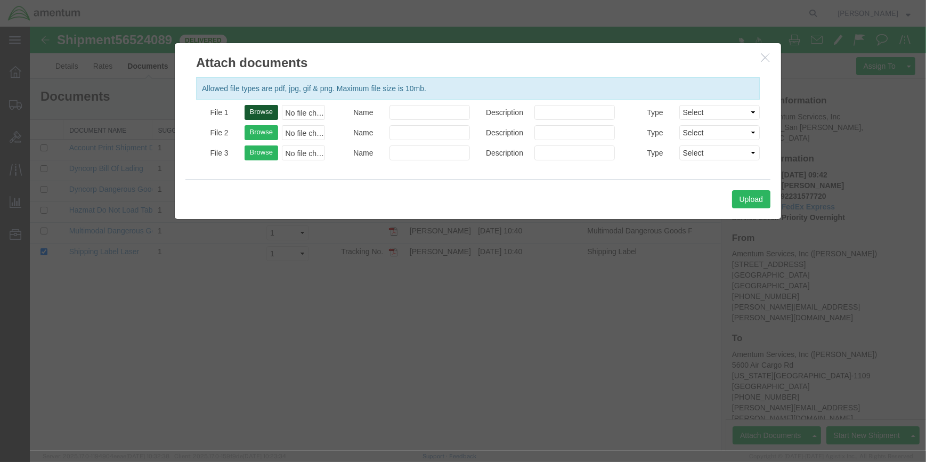
click at [264, 111] on button "Browse" at bounding box center [262, 112] width 34 height 15
type input "C:\fakepath\NAC 56524089.pdf"
click at [746, 197] on button "Upload" at bounding box center [751, 199] width 38 height 18
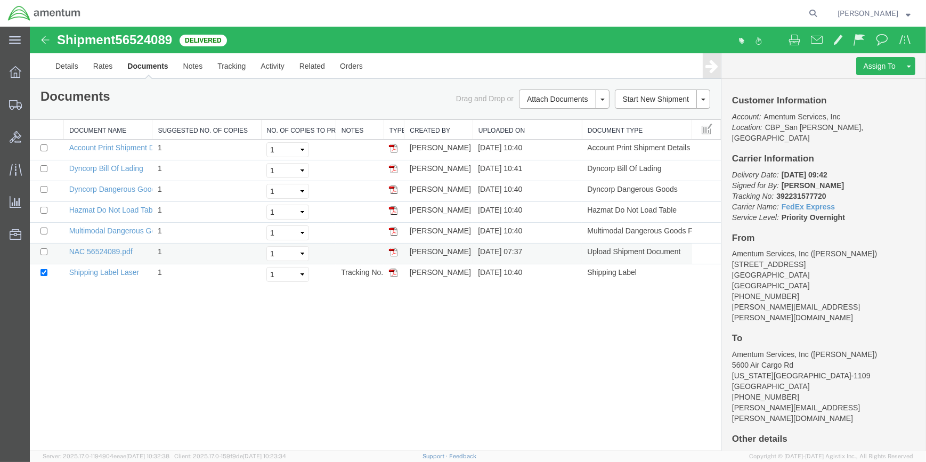
click at [393, 249] on img at bounding box center [393, 252] width 9 height 9
click at [0, 0] on span "Shipment Manager" at bounding box center [0, 0] width 0 height 0
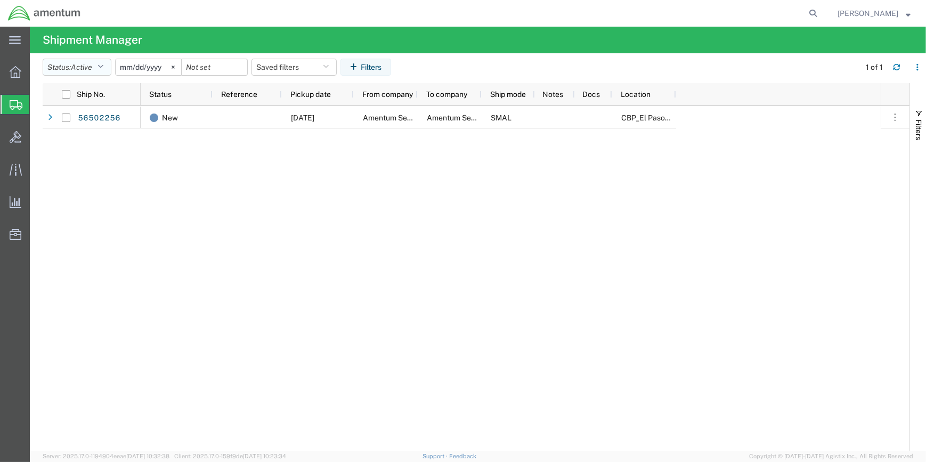
click at [107, 64] on button "Status: Active" at bounding box center [77, 67] width 69 height 17
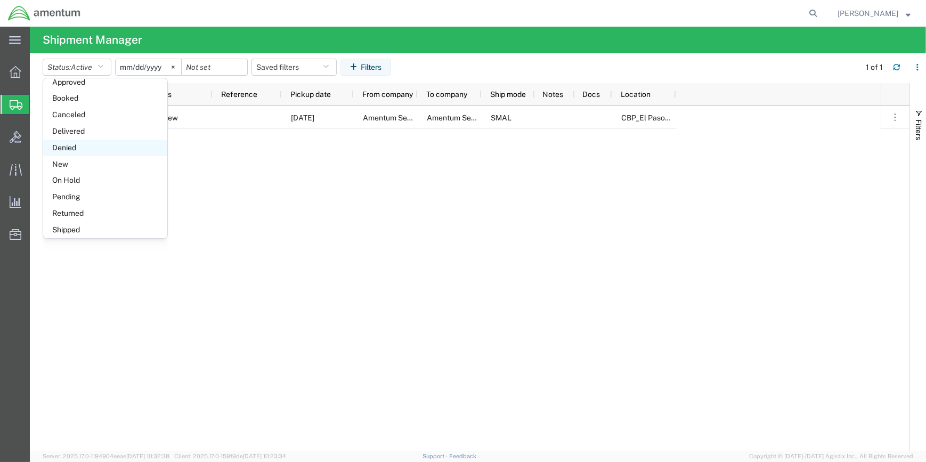
scroll to position [61, 0]
click at [72, 125] on span "Delivered" at bounding box center [105, 127] width 124 height 17
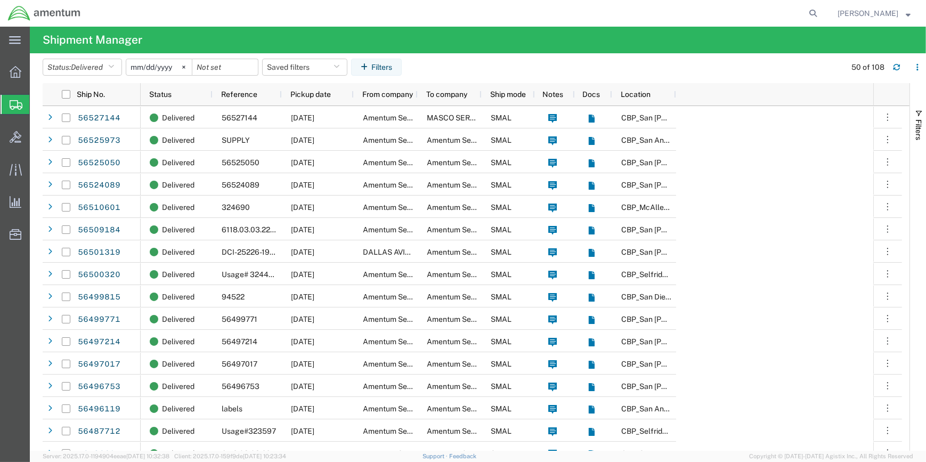
click at [170, 62] on input "[DATE]" at bounding box center [159, 67] width 66 height 16
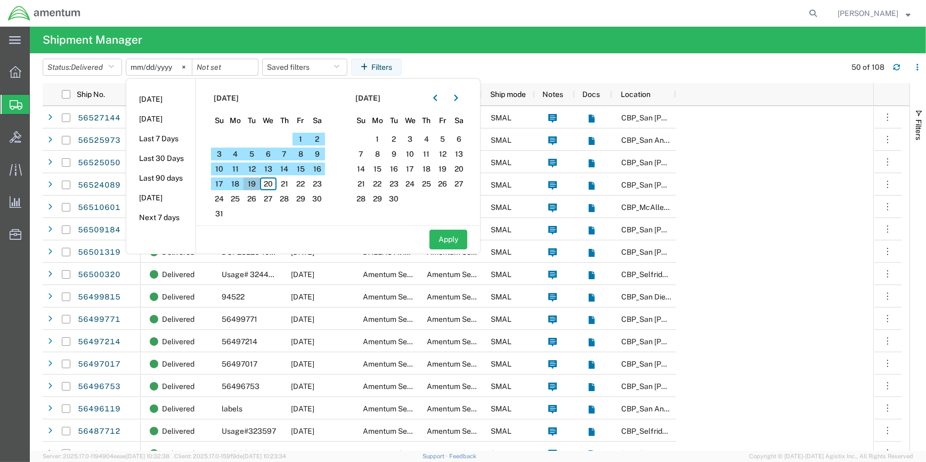
click at [257, 182] on span "19" at bounding box center [252, 184] width 17 height 13
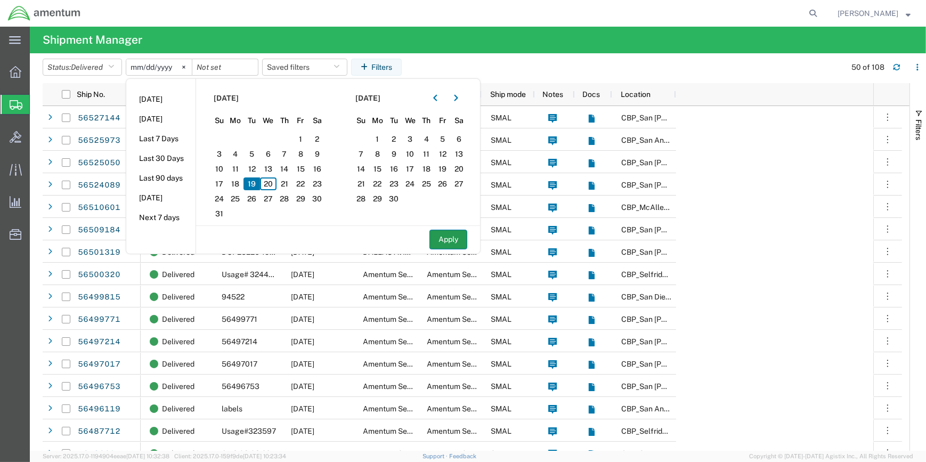
click at [446, 239] on button "Apply" at bounding box center [449, 240] width 38 height 20
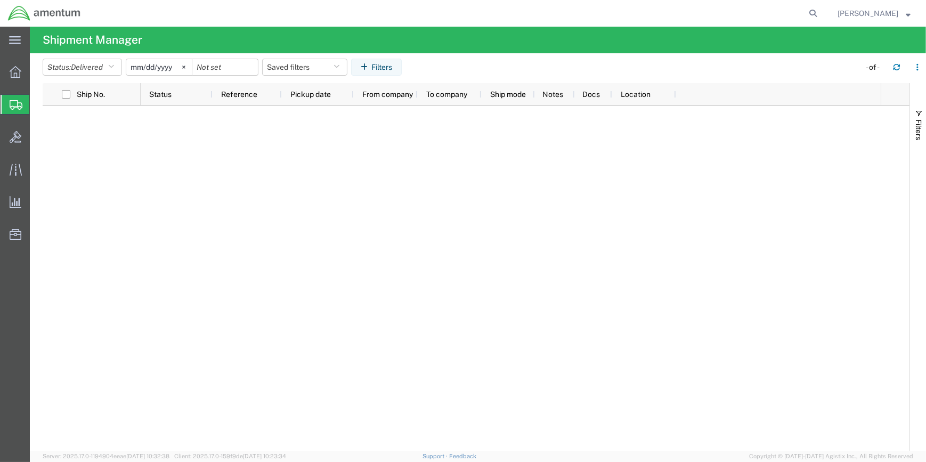
click at [165, 64] on input "[DATE]" at bounding box center [159, 67] width 66 height 16
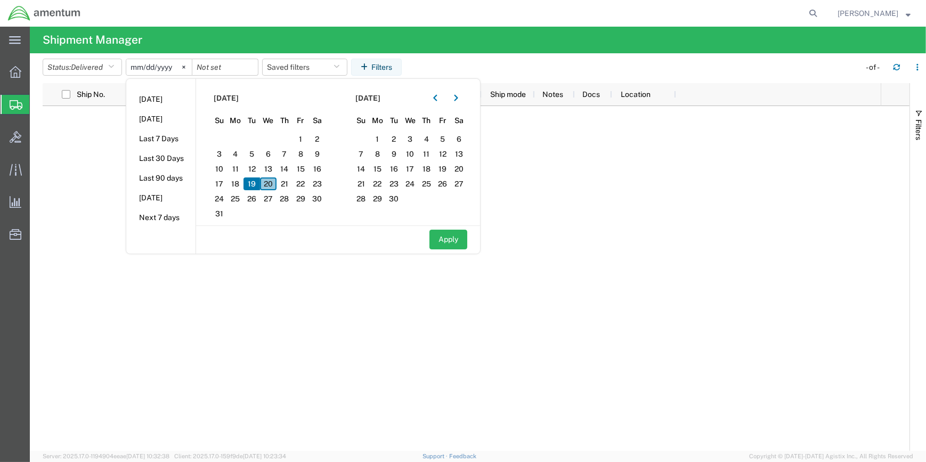
click at [271, 182] on span "20" at bounding box center [268, 184] width 17 height 13
click at [456, 237] on button "Apply" at bounding box center [449, 240] width 38 height 20
type input "[DATE]"
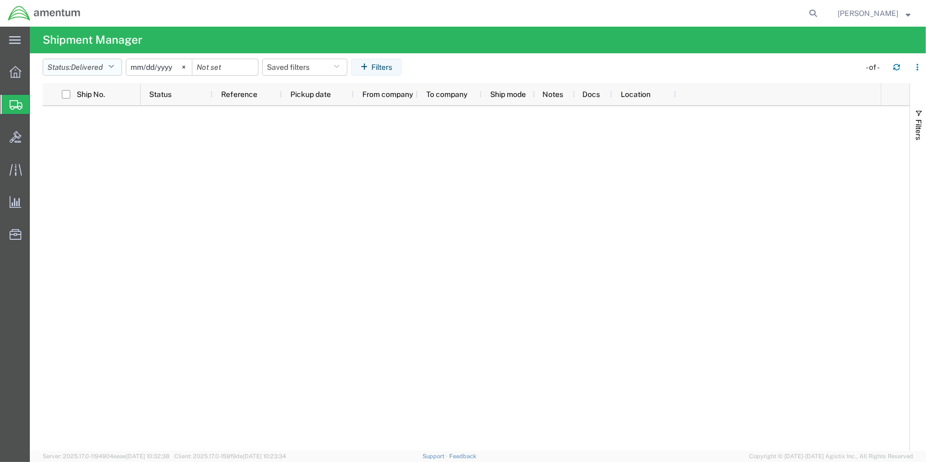
click at [112, 65] on icon "button" at bounding box center [111, 66] width 6 height 7
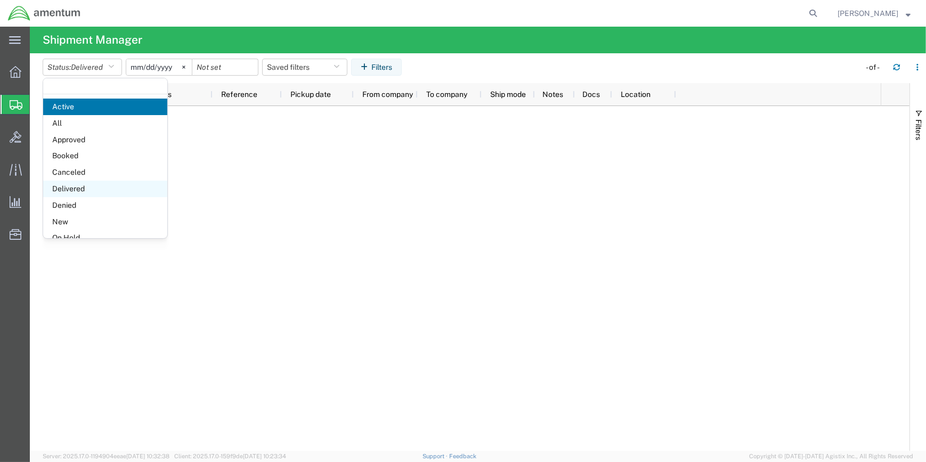
click at [80, 188] on span "Delivered" at bounding box center [105, 189] width 124 height 17
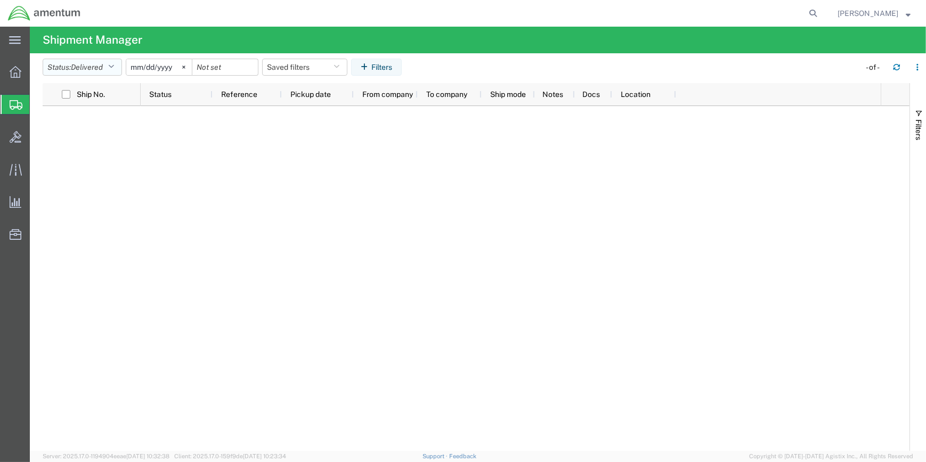
click at [112, 65] on icon "button" at bounding box center [111, 66] width 6 height 7
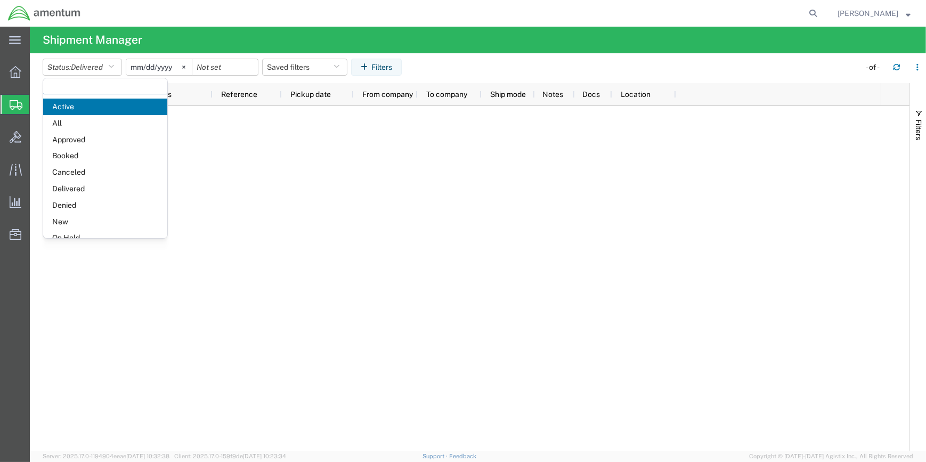
scroll to position [61, 0]
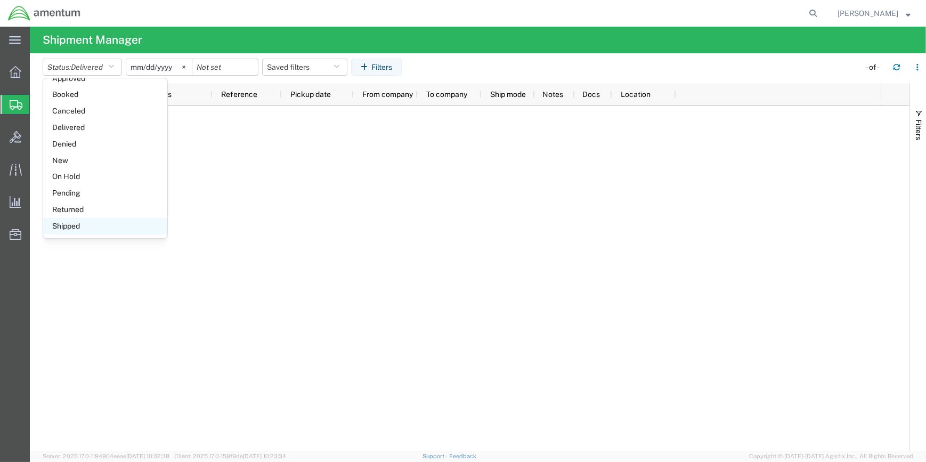
click at [70, 223] on span "Shipped" at bounding box center [105, 226] width 124 height 17
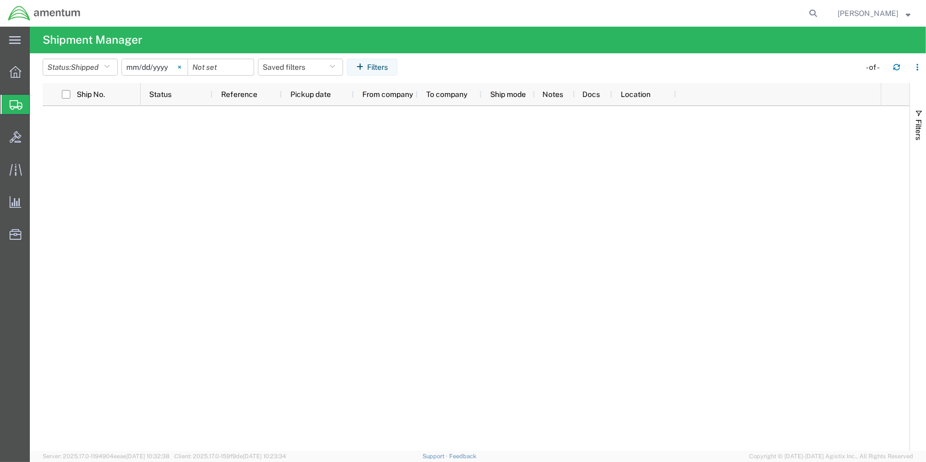
click at [181, 65] on svg-icon at bounding box center [180, 67] width 16 height 16
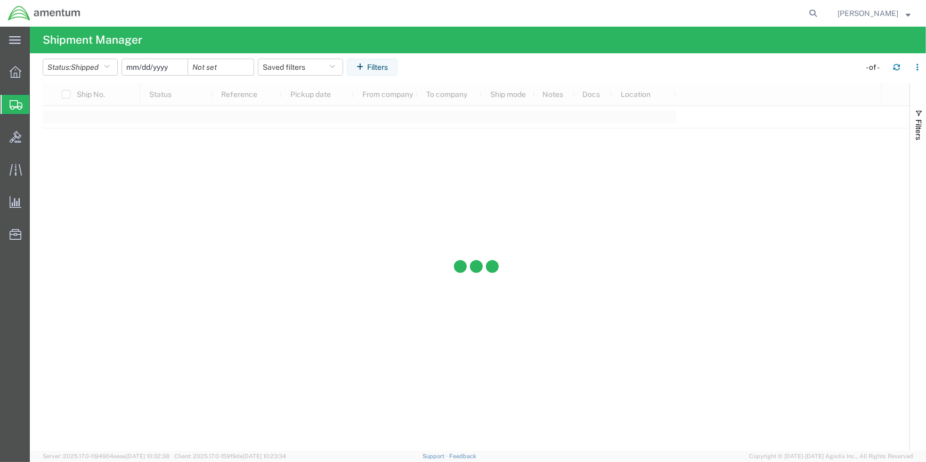
click at [165, 69] on input "date" at bounding box center [155, 67] width 66 height 16
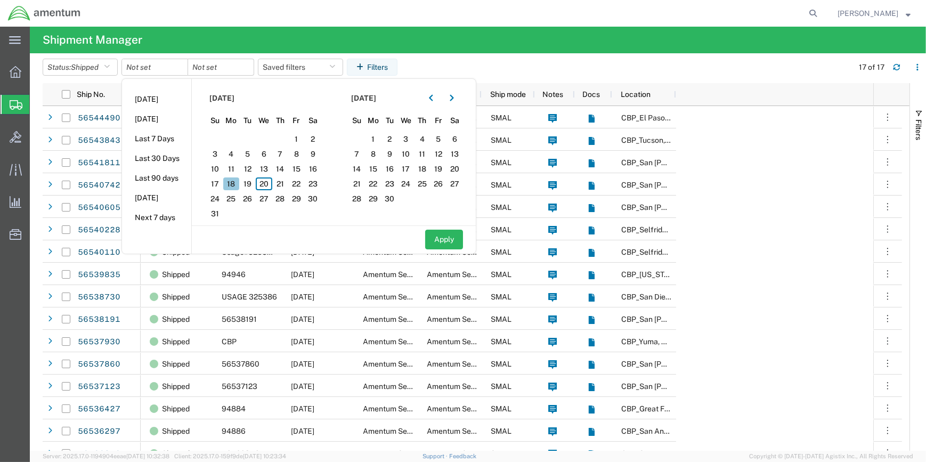
click at [234, 182] on span "18" at bounding box center [231, 184] width 17 height 13
click at [451, 238] on button "Apply" at bounding box center [444, 240] width 38 height 20
type input "[DATE]"
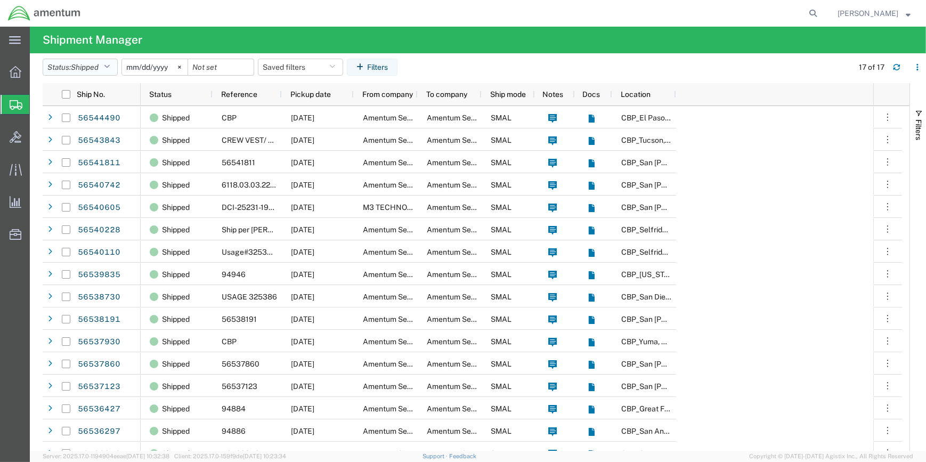
click at [110, 64] on icon "button" at bounding box center [107, 66] width 6 height 7
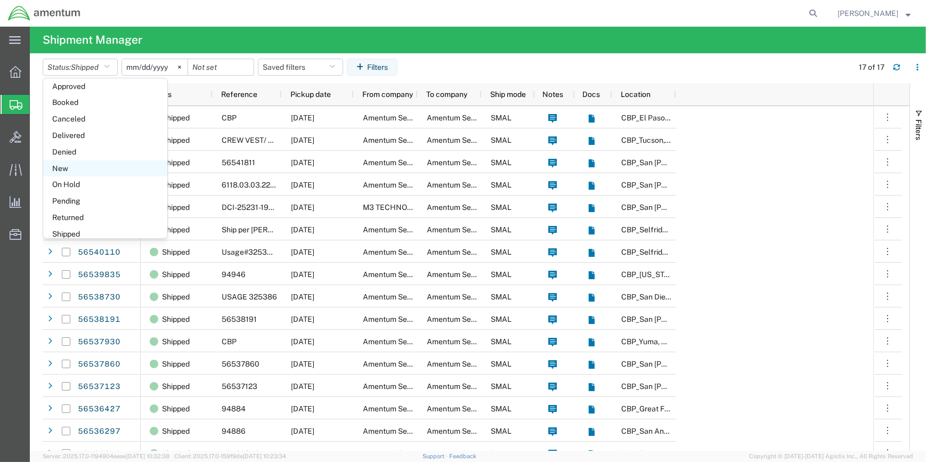
scroll to position [61, 0]
click at [70, 124] on span "Delivered" at bounding box center [105, 127] width 124 height 17
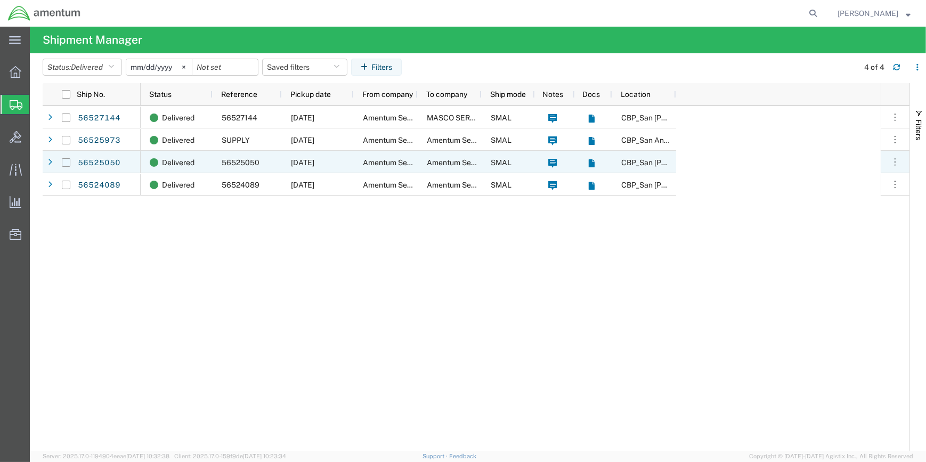
click at [66, 160] on input "Press Space to toggle row selection (unchecked)" at bounding box center [66, 162] width 9 height 9
checkbox input "true"
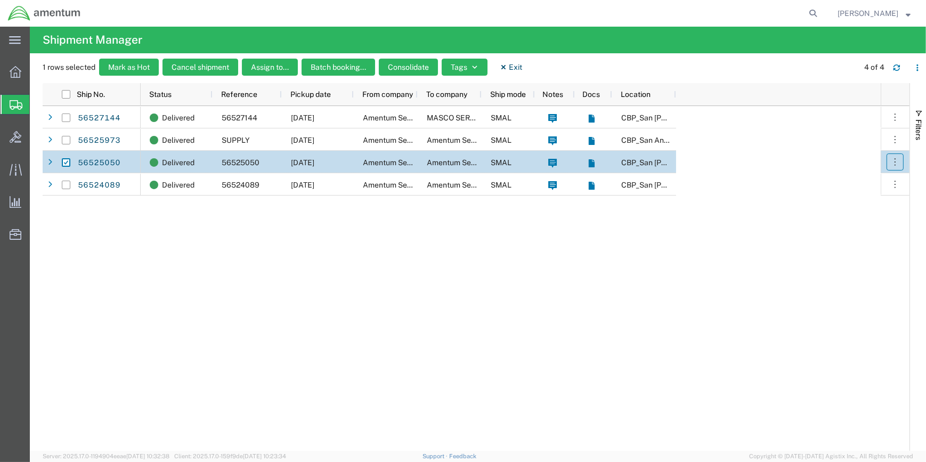
click at [899, 163] on icon "button" at bounding box center [895, 162] width 11 height 11
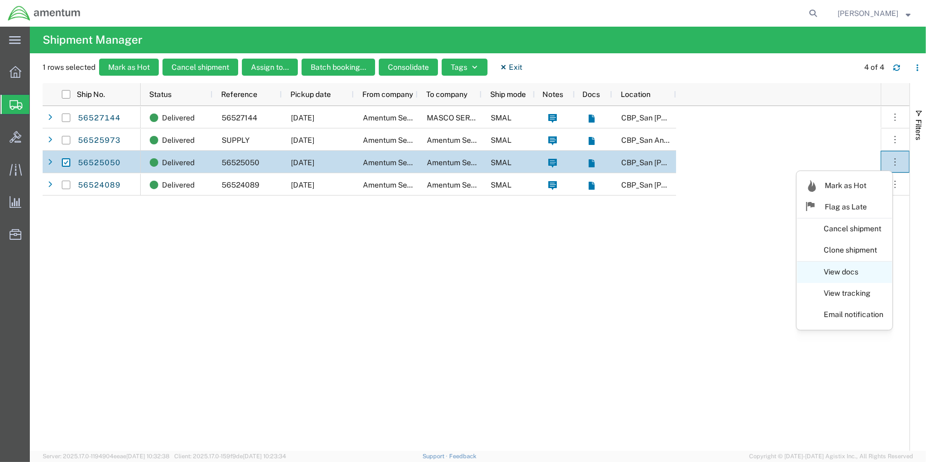
click at [837, 271] on link "View docs" at bounding box center [844, 272] width 95 height 19
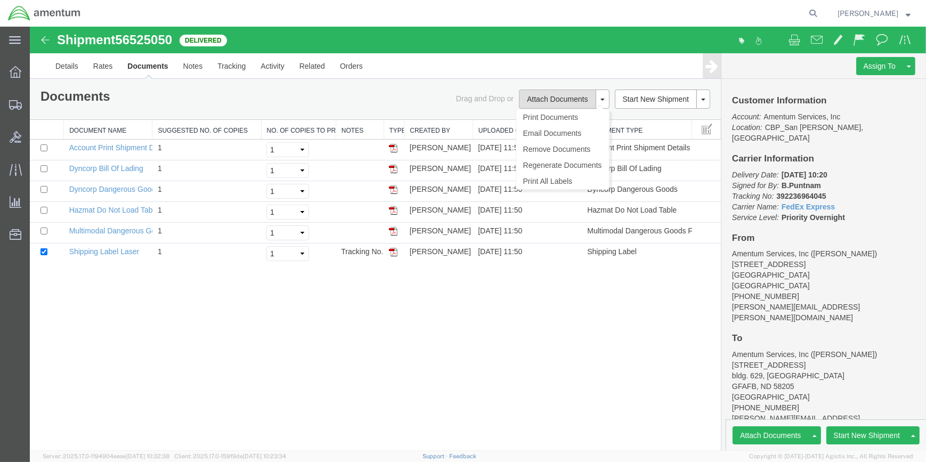
click at [563, 97] on button "Attach Documents" at bounding box center [557, 99] width 77 height 19
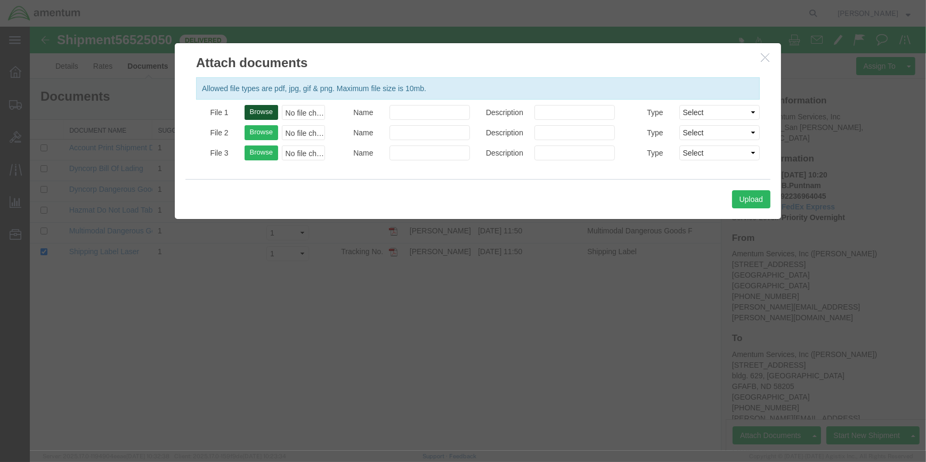
click at [267, 108] on button "Browse" at bounding box center [262, 112] width 34 height 15
type input "C:\fakepath\GFN 56525050.pdf"
click at [752, 196] on button "Upload" at bounding box center [751, 199] width 38 height 18
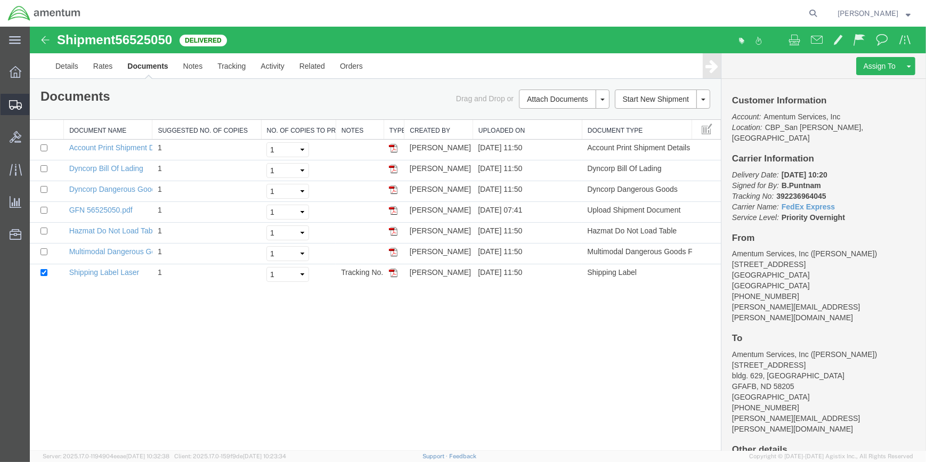
click at [0, 0] on span "Shipment Manager" at bounding box center [0, 0] width 0 height 0
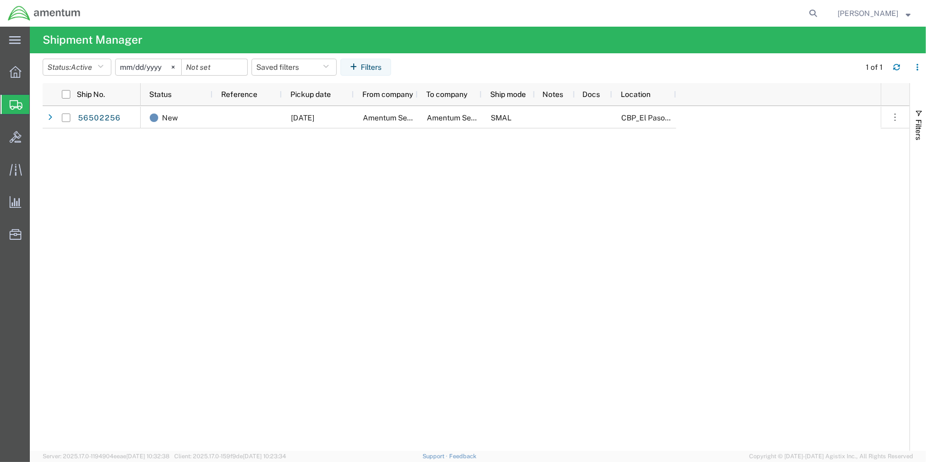
click at [158, 67] on input "[DATE]" at bounding box center [149, 67] width 66 height 16
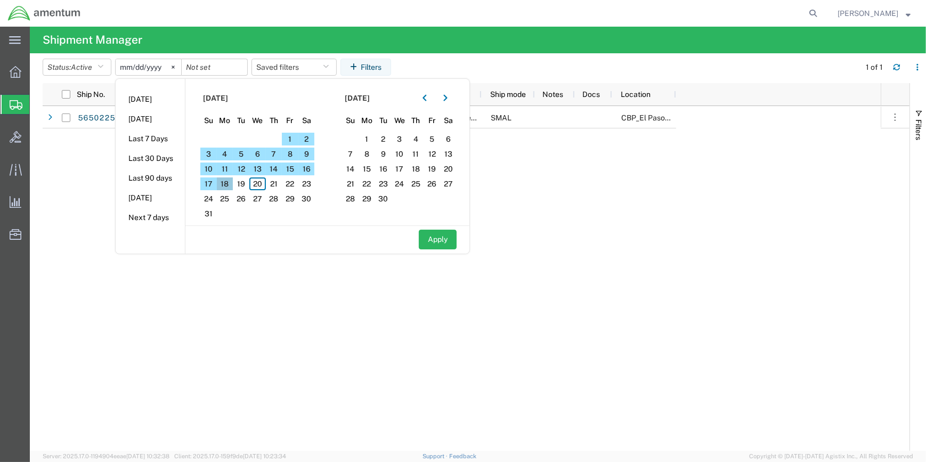
click at [225, 181] on span "18" at bounding box center [225, 184] width 17 height 13
click at [244, 183] on span "19" at bounding box center [241, 184] width 17 height 13
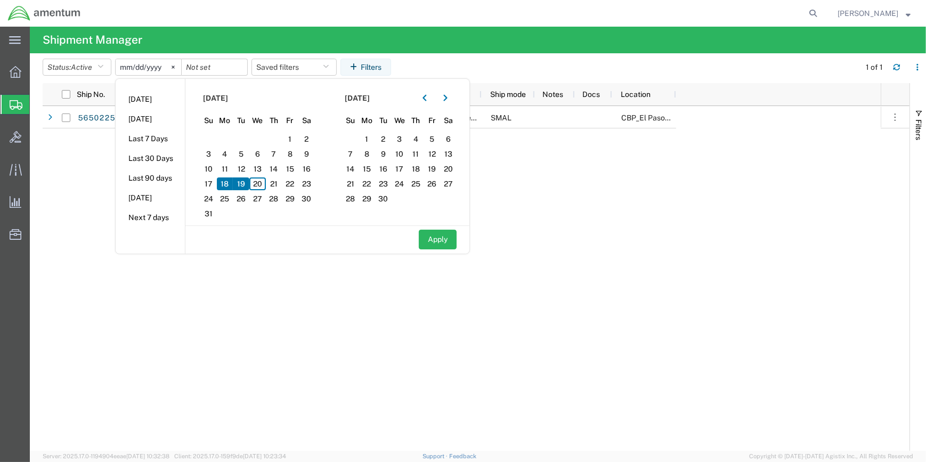
click at [225, 183] on span "18" at bounding box center [225, 184] width 17 height 13
drag, startPoint x: 445, startPoint y: 238, endPoint x: 431, endPoint y: 234, distance: 15.0
click at [445, 238] on button "Apply" at bounding box center [438, 240] width 38 height 20
type input "[DATE]"
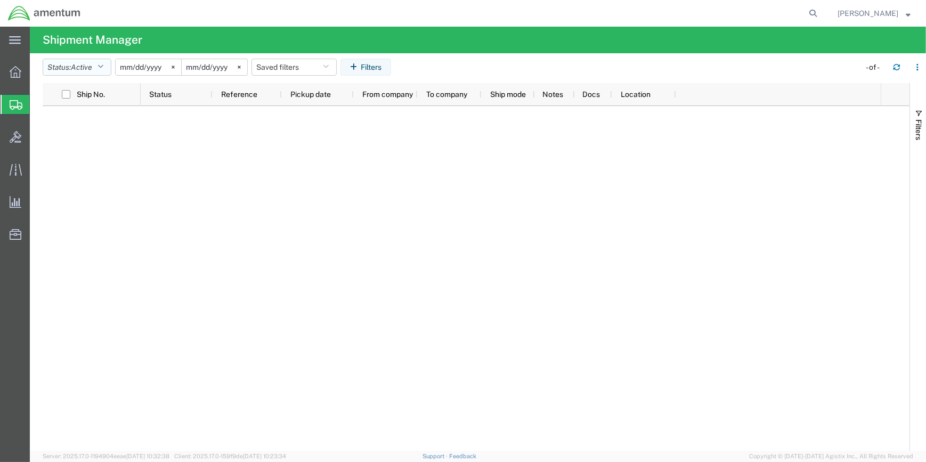
click at [103, 65] on icon "button" at bounding box center [101, 66] width 6 height 7
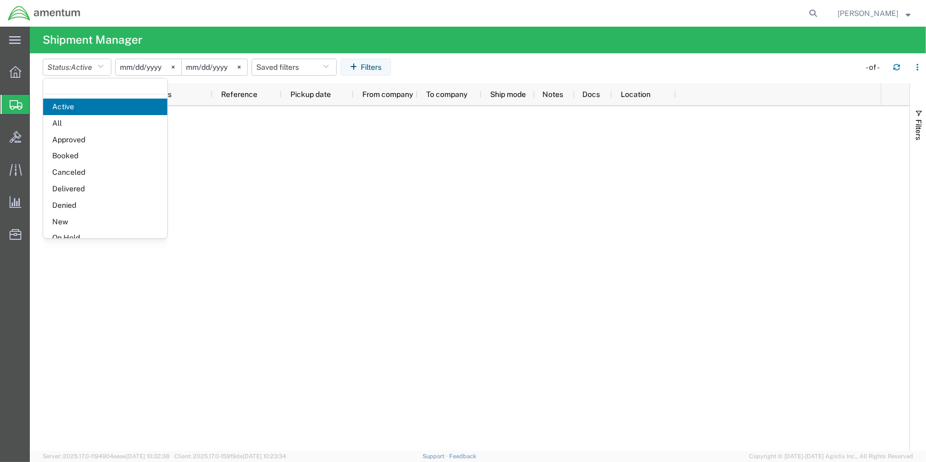
drag, startPoint x: 75, startPoint y: 187, endPoint x: 149, endPoint y: 185, distance: 74.6
click at [75, 187] on span "Delivered" at bounding box center [105, 189] width 124 height 17
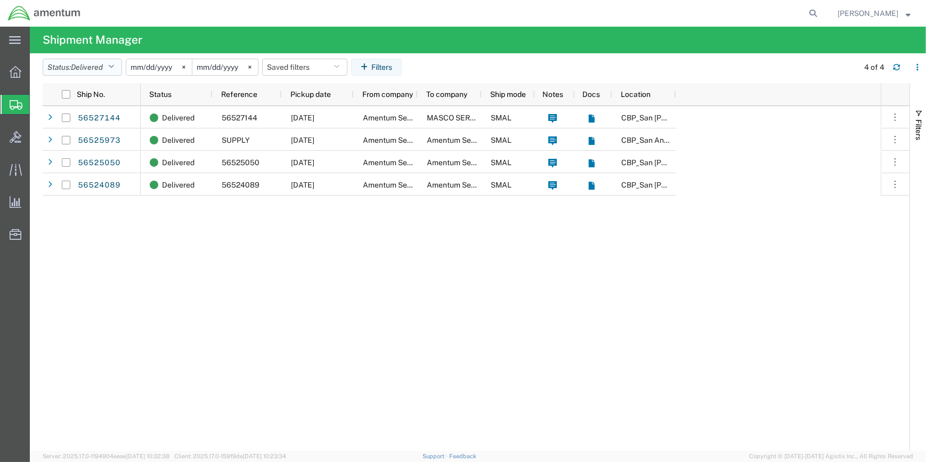
click at [114, 65] on icon "button" at bounding box center [111, 66] width 6 height 7
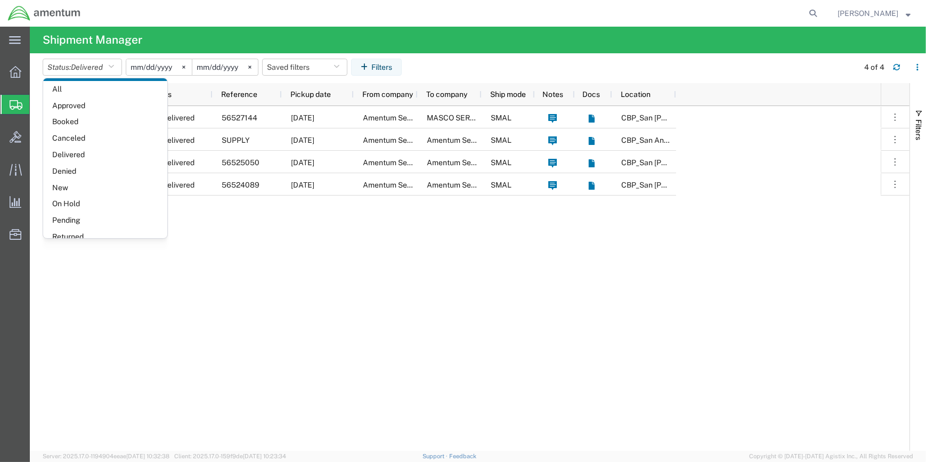
scroll to position [61, 0]
click at [79, 224] on span "Shipped" at bounding box center [105, 226] width 124 height 17
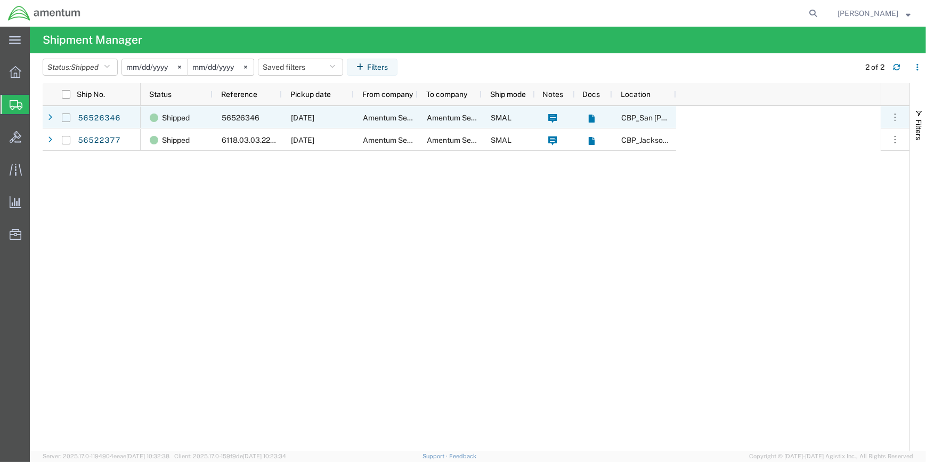
click at [65, 118] on input "Press Space to toggle row selection (unchecked)" at bounding box center [66, 118] width 9 height 9
checkbox input "true"
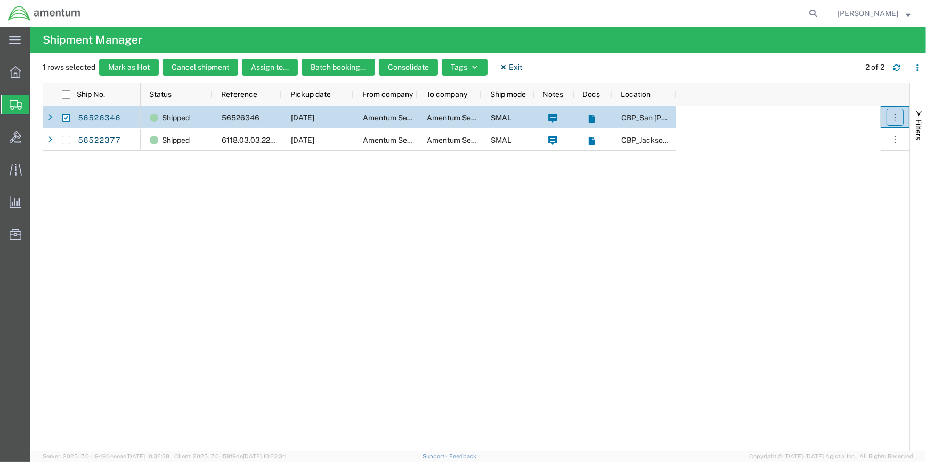
click at [890, 117] on icon "button" at bounding box center [895, 117] width 11 height 11
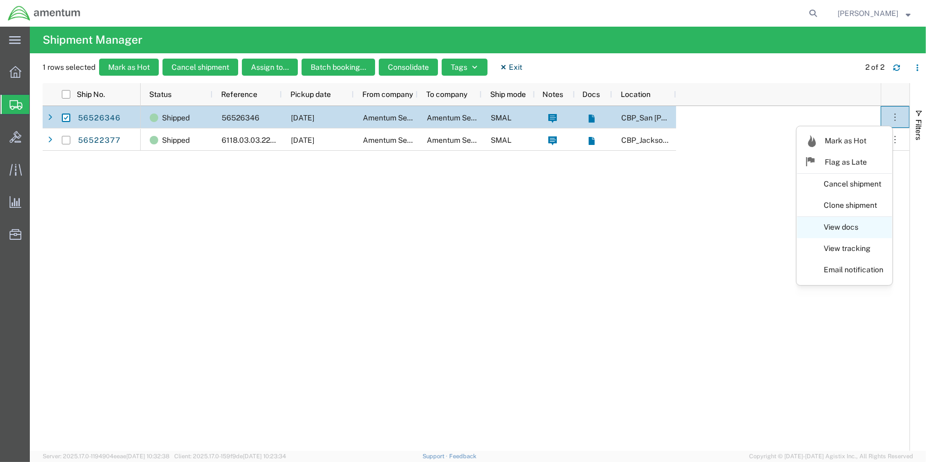
click at [837, 224] on link "View docs" at bounding box center [844, 227] width 95 height 19
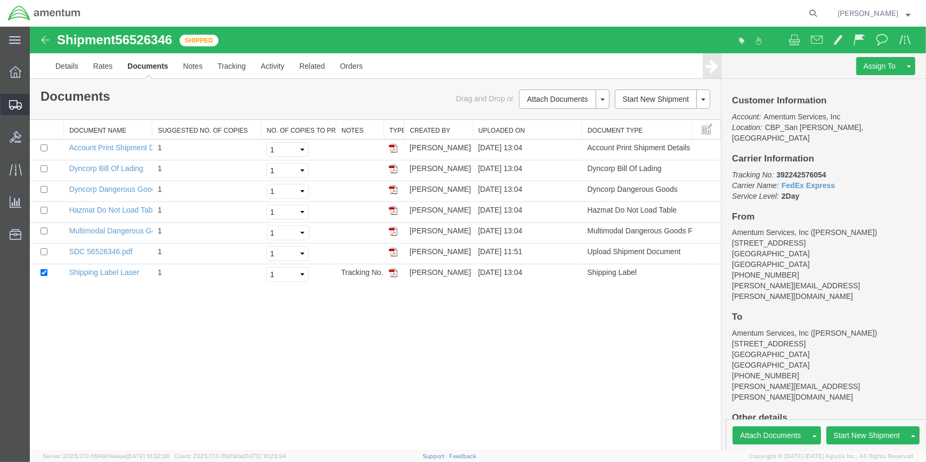
click at [0, 0] on span "Shipment Manager" at bounding box center [0, 0] width 0 height 0
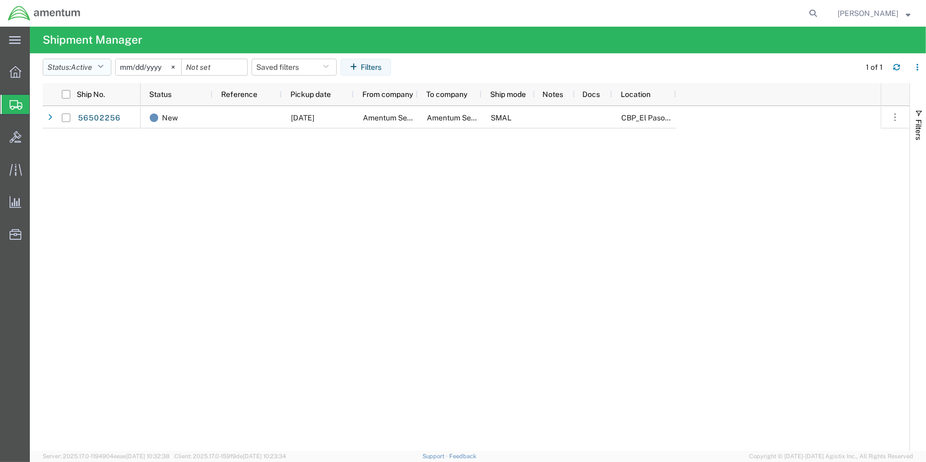
click at [102, 63] on icon "button" at bounding box center [101, 66] width 6 height 7
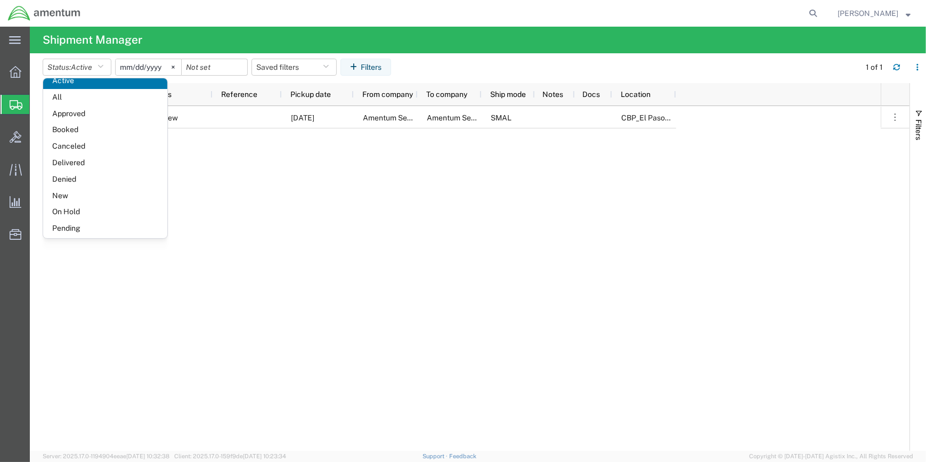
scroll to position [61, 0]
click at [66, 222] on span "Shipped" at bounding box center [105, 226] width 124 height 17
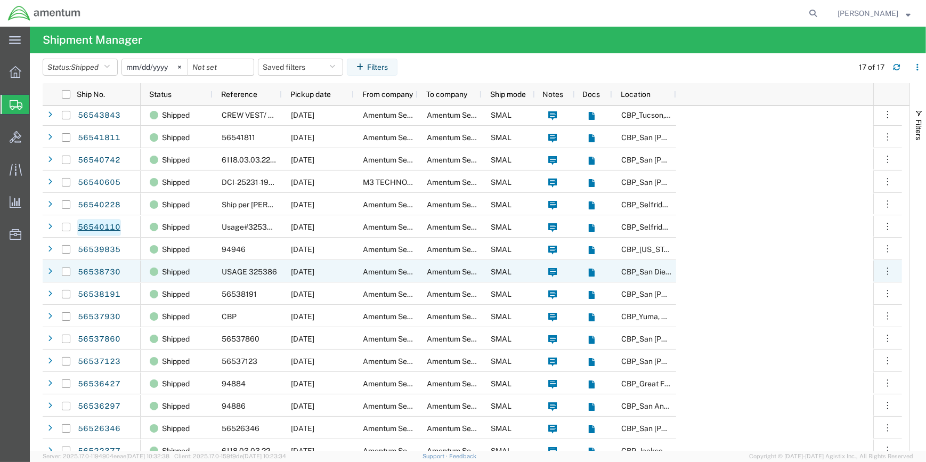
scroll to position [35, 0]
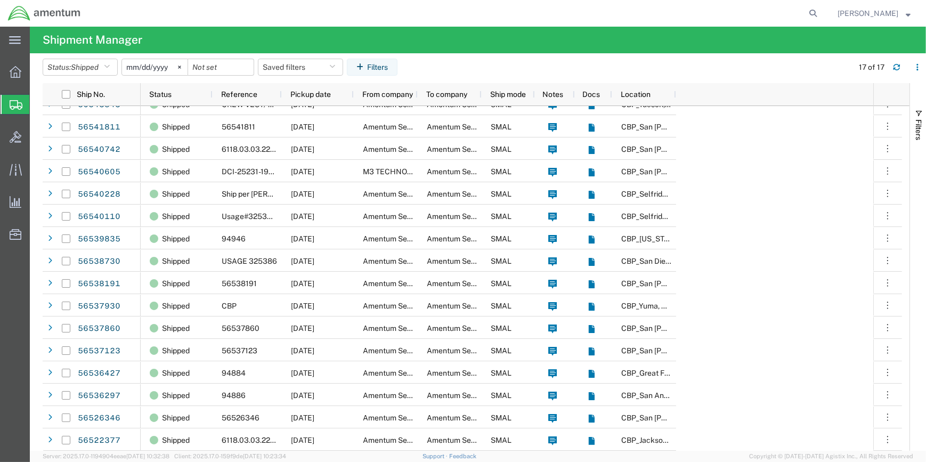
click at [172, 64] on input "[DATE]" at bounding box center [155, 67] width 66 height 16
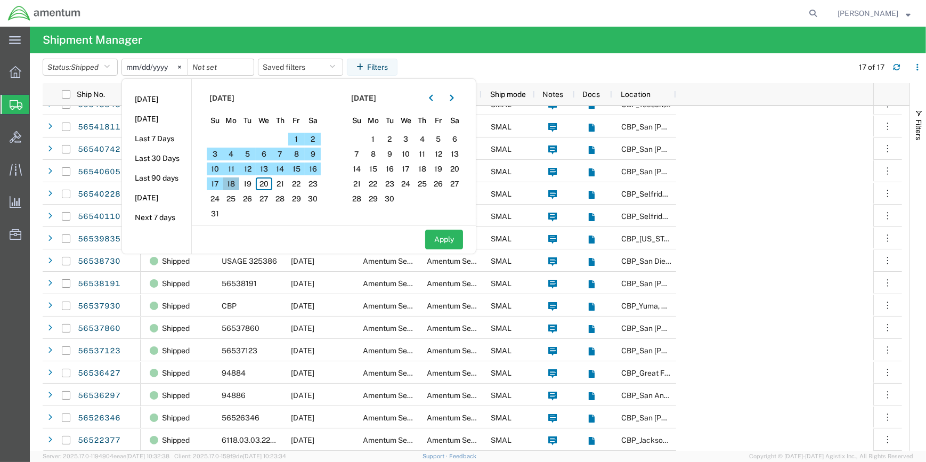
click at [237, 183] on span "18" at bounding box center [231, 184] width 17 height 13
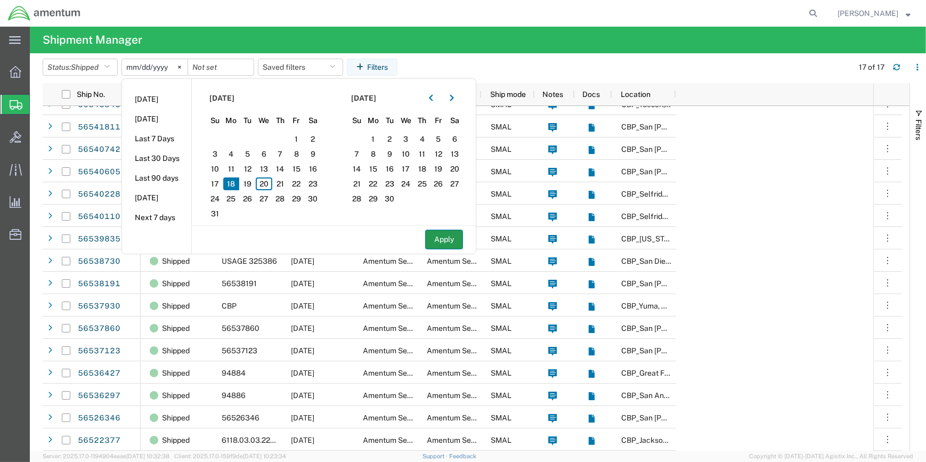
click at [441, 237] on button "Apply" at bounding box center [444, 240] width 38 height 20
type input "[DATE]"
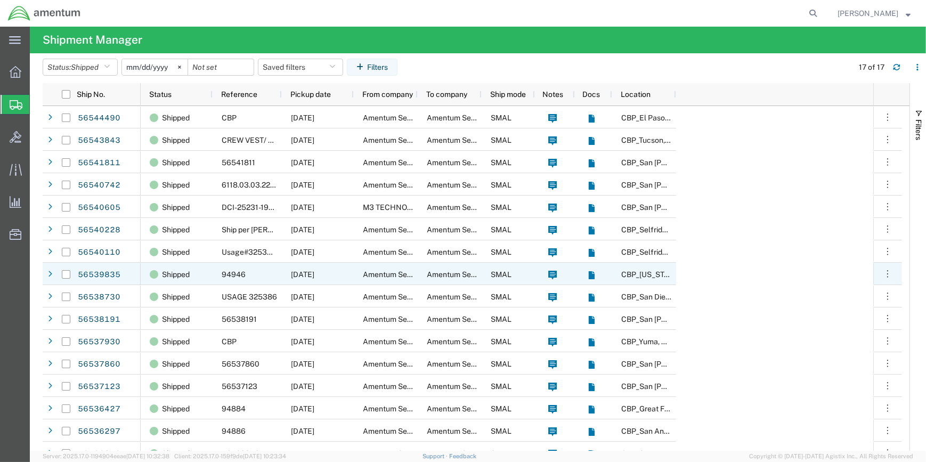
scroll to position [35, 0]
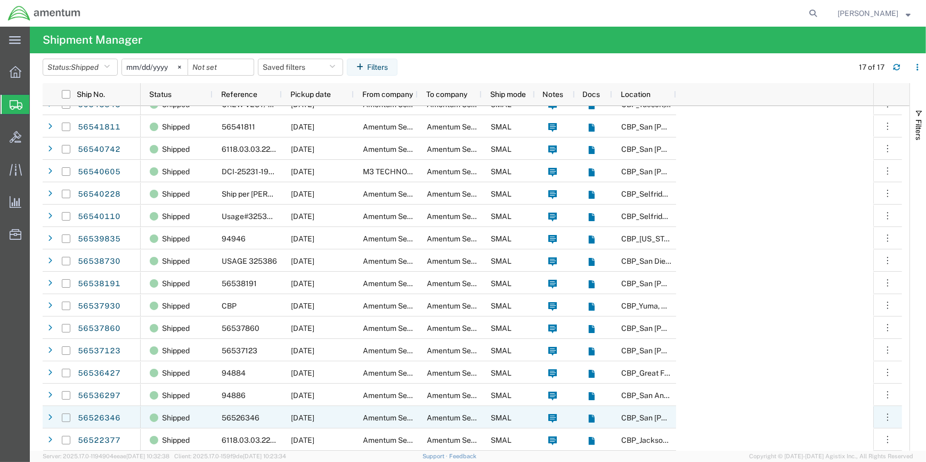
click at [64, 418] on input "Press Space to toggle row selection (unchecked)" at bounding box center [66, 418] width 9 height 9
checkbox input "true"
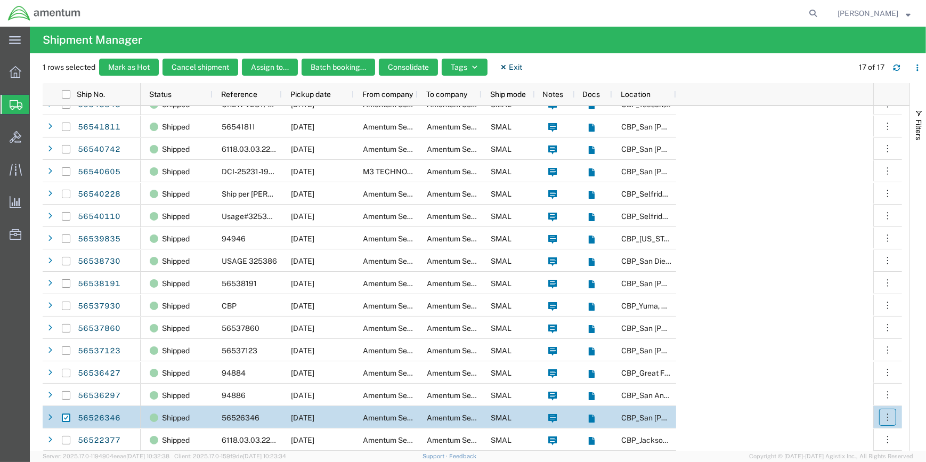
click at [896, 416] on button "button" at bounding box center [888, 417] width 17 height 17
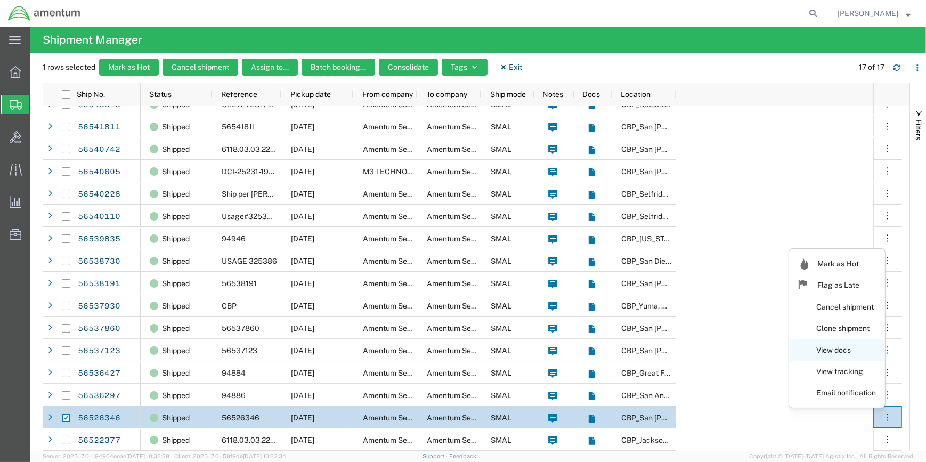
click at [833, 349] on link "View docs" at bounding box center [837, 350] width 95 height 19
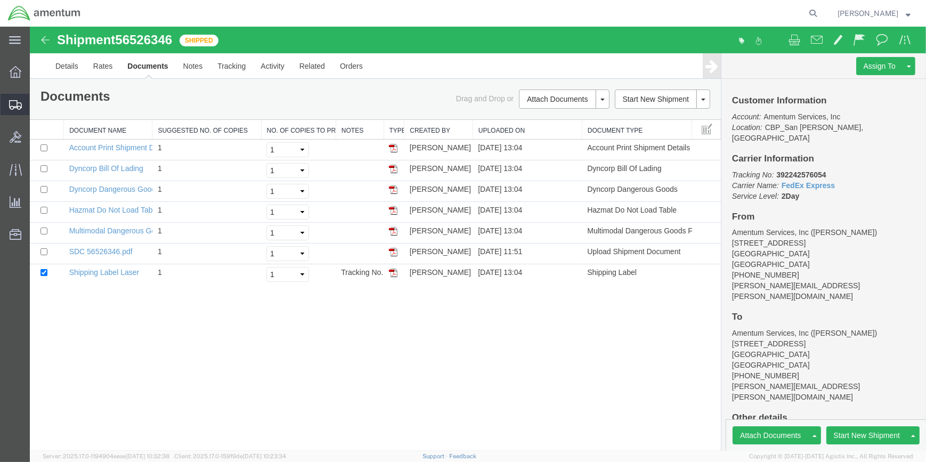
drag, startPoint x: 81, startPoint y: 120, endPoint x: 116, endPoint y: 156, distance: 49.8
click at [0, 0] on span "Shipment Manager" at bounding box center [0, 0] width 0 height 0
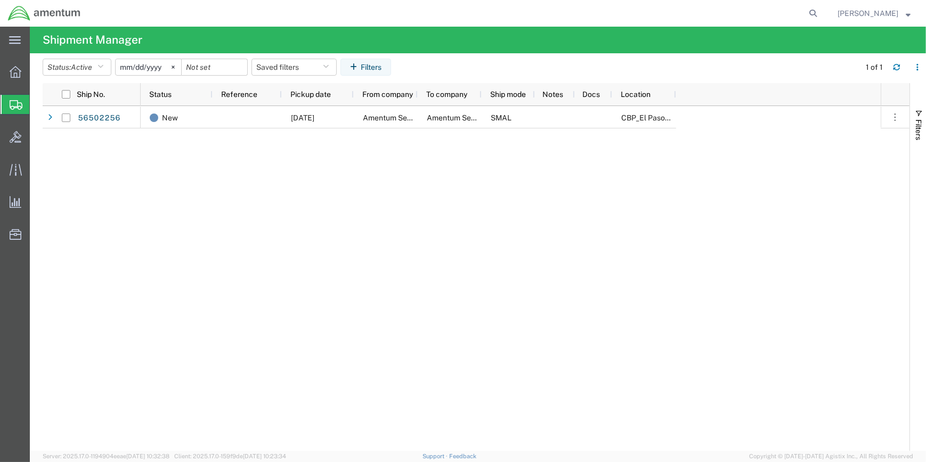
click at [147, 65] on input "[DATE]" at bounding box center [149, 67] width 66 height 16
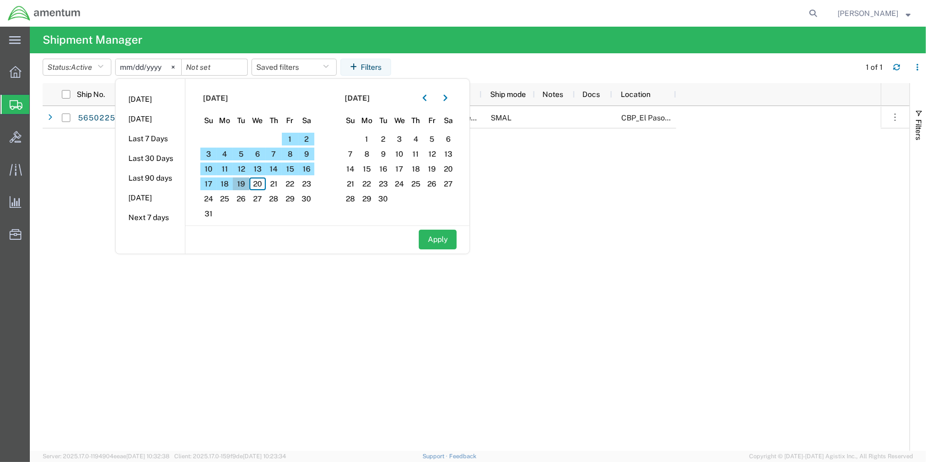
click at [244, 184] on span "19" at bounding box center [241, 184] width 17 height 13
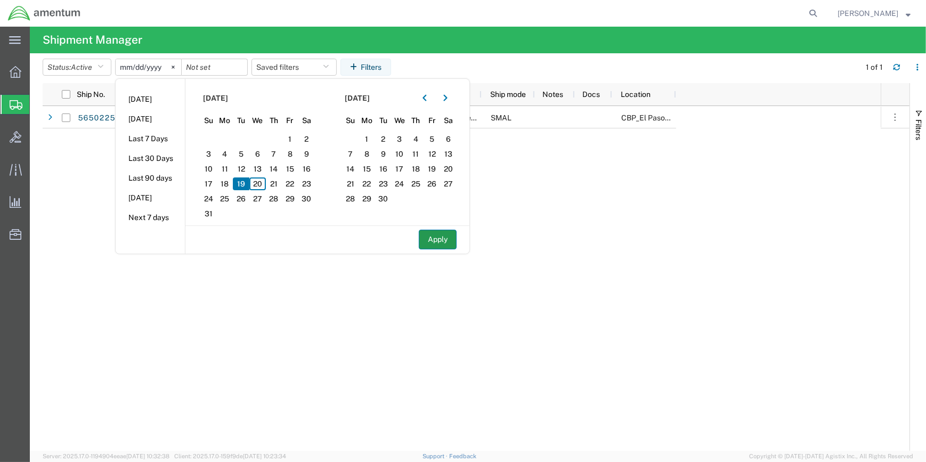
click at [448, 236] on button "Apply" at bounding box center [438, 240] width 38 height 20
type input "[DATE]"
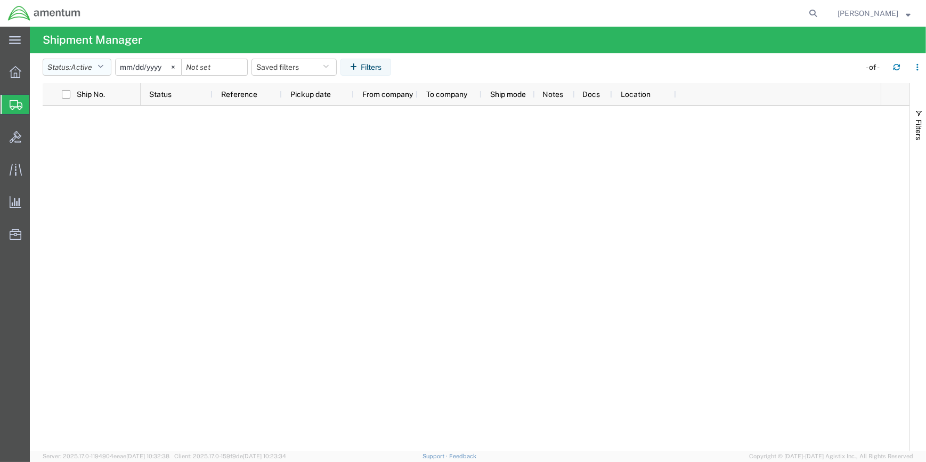
click at [103, 66] on icon "button" at bounding box center [101, 66] width 6 height 7
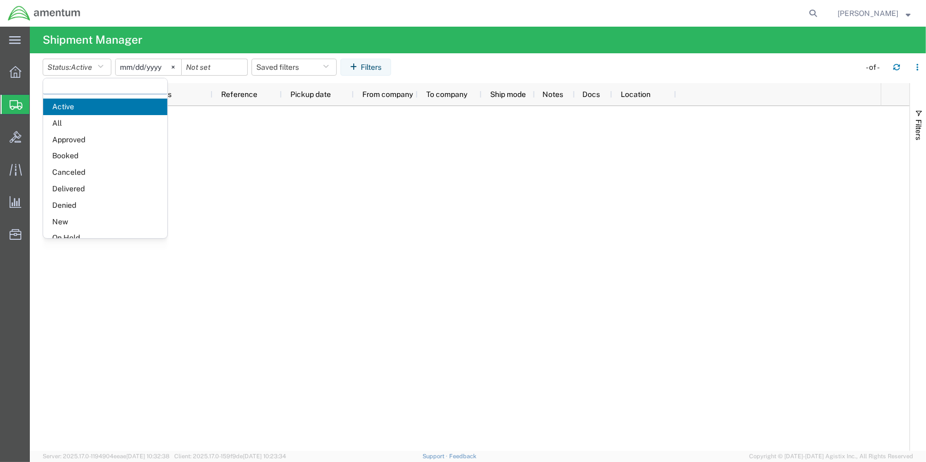
scroll to position [61, 0]
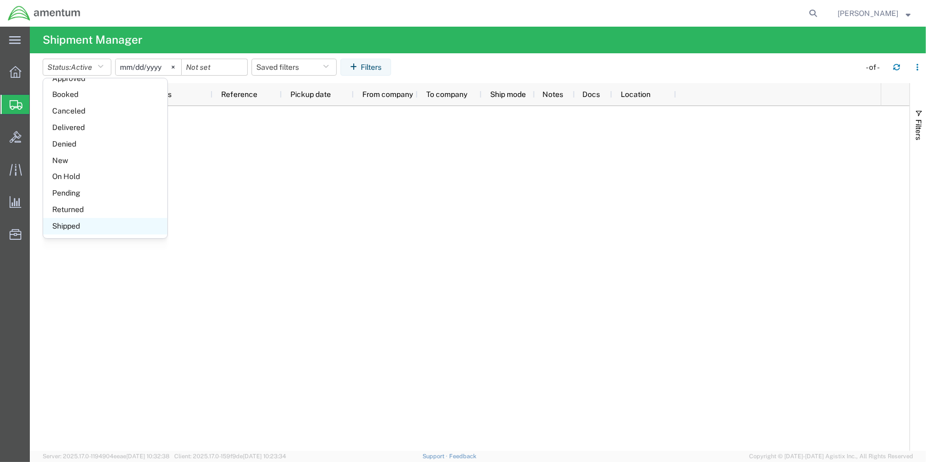
click at [68, 223] on span "Shipped" at bounding box center [105, 226] width 124 height 17
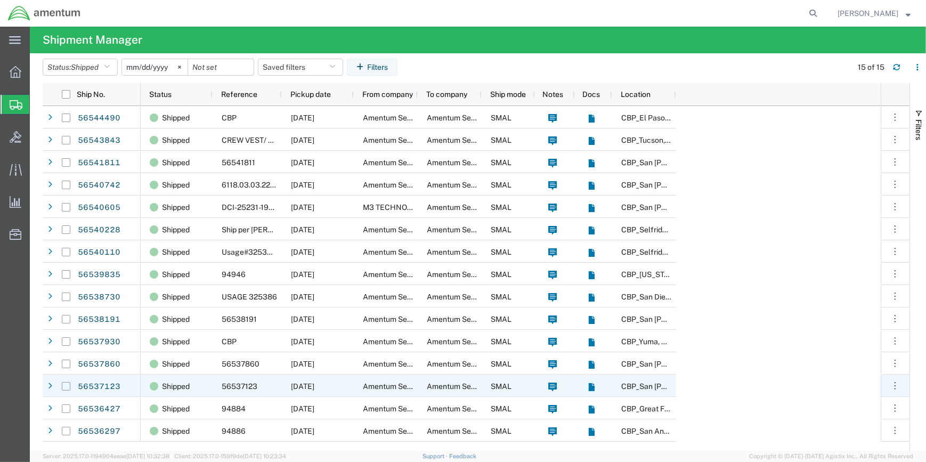
click at [63, 384] on input "Press Space to toggle row selection (unchecked)" at bounding box center [66, 386] width 9 height 9
checkbox input "true"
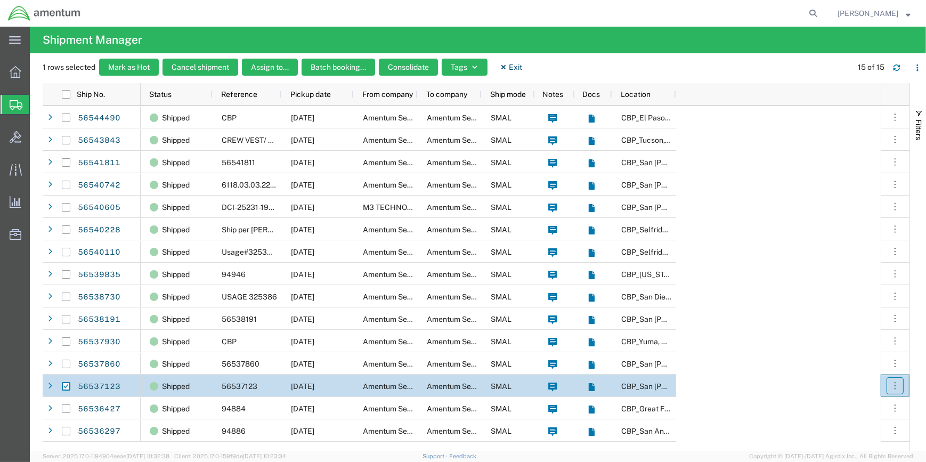
click at [897, 384] on icon "button" at bounding box center [895, 386] width 11 height 11
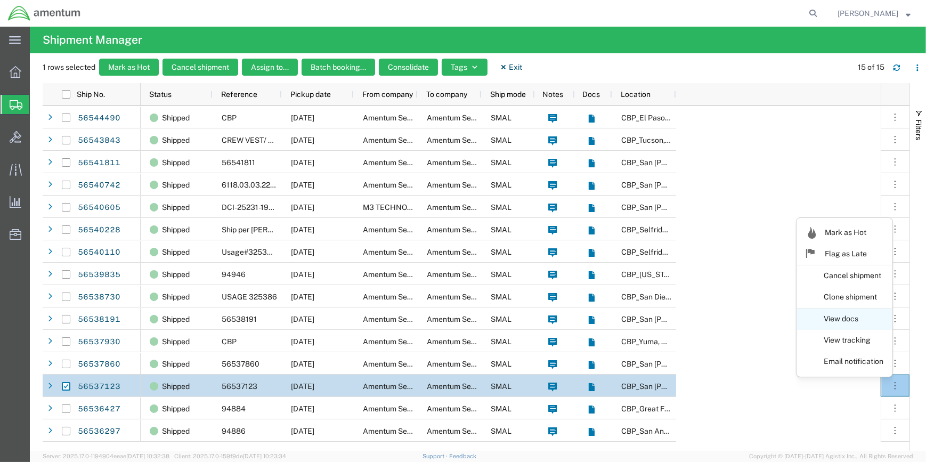
click at [833, 316] on link "View docs" at bounding box center [844, 319] width 95 height 19
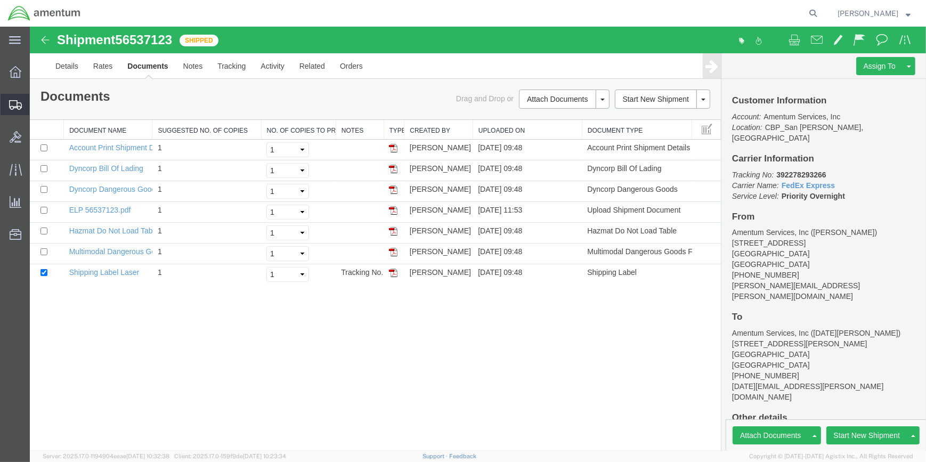
click at [0, 0] on span "Shipment Manager" at bounding box center [0, 0] width 0 height 0
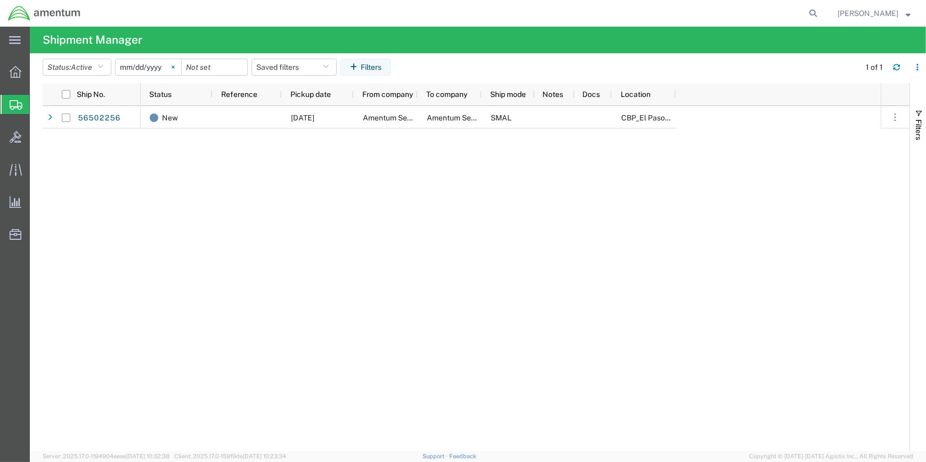
click at [175, 66] on icon at bounding box center [173, 67] width 3 height 3
click at [101, 64] on icon "button" at bounding box center [101, 66] width 6 height 7
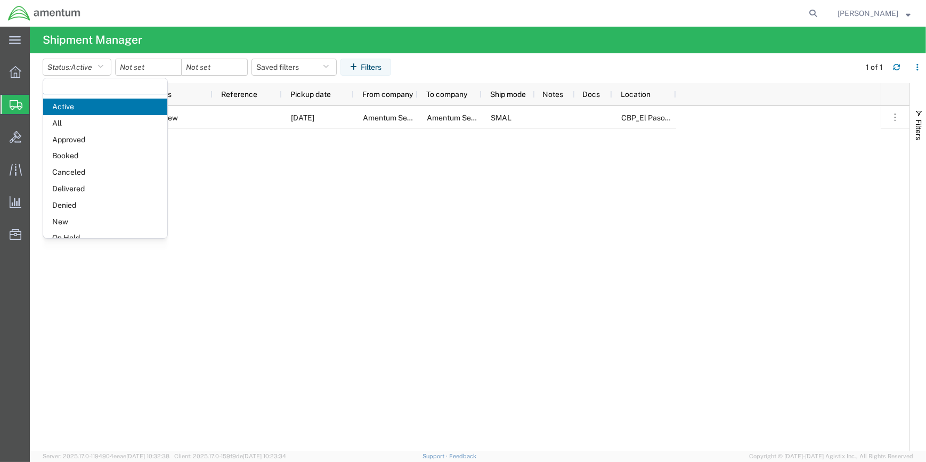
scroll to position [61, 0]
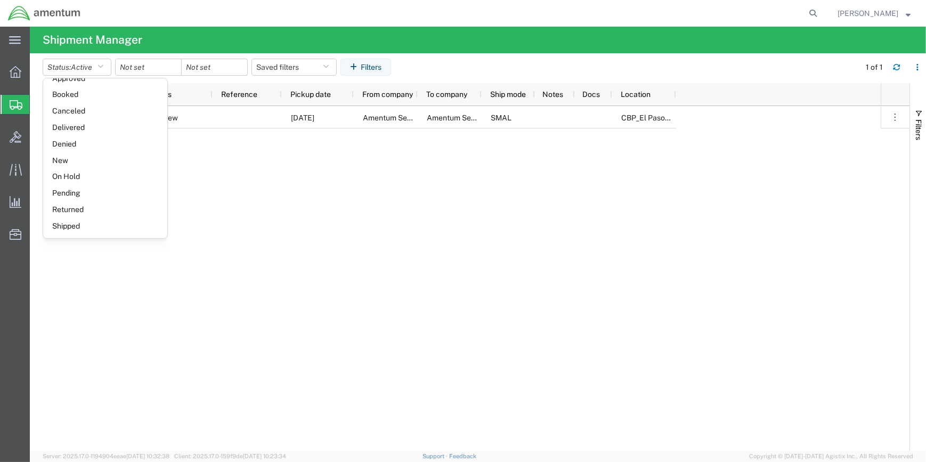
drag, startPoint x: 72, startPoint y: 225, endPoint x: 102, endPoint y: 188, distance: 47.9
click at [72, 224] on span "Shipped" at bounding box center [105, 226] width 124 height 17
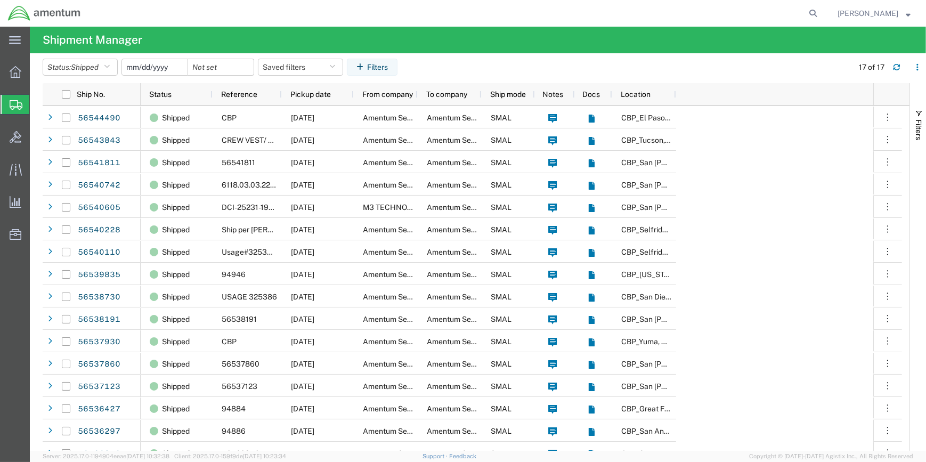
click at [178, 68] on input "date" at bounding box center [155, 67] width 66 height 16
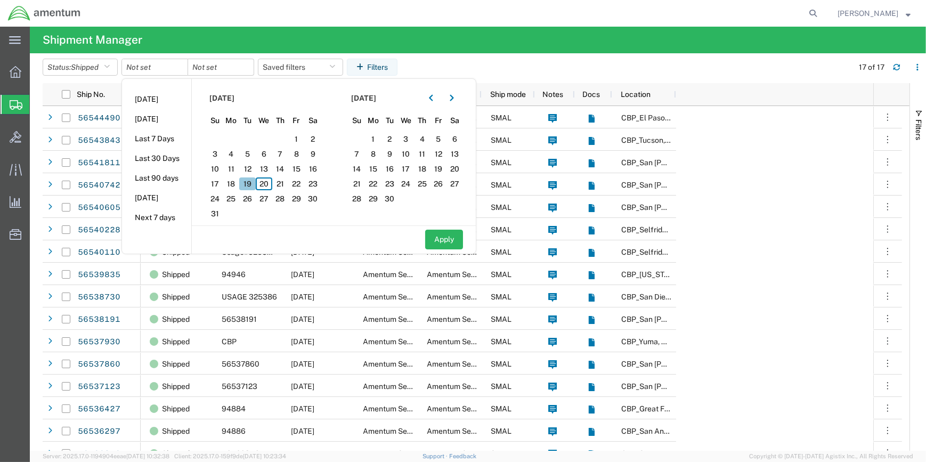
click at [253, 183] on span "19" at bounding box center [247, 184] width 17 height 13
click at [453, 240] on button "Apply" at bounding box center [444, 240] width 38 height 20
type input "[DATE]"
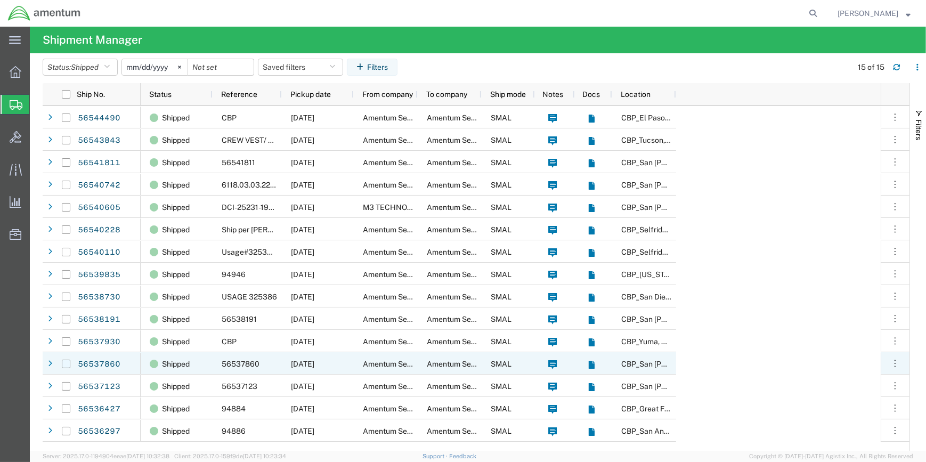
click at [67, 363] on input "Press Space to toggle row selection (unchecked)" at bounding box center [66, 364] width 9 height 9
checkbox input "true"
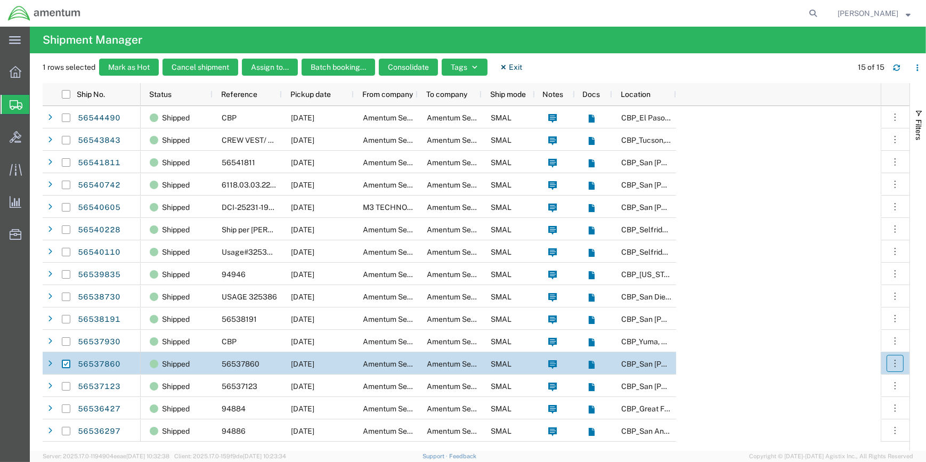
click at [890, 360] on icon "button" at bounding box center [895, 363] width 11 height 11
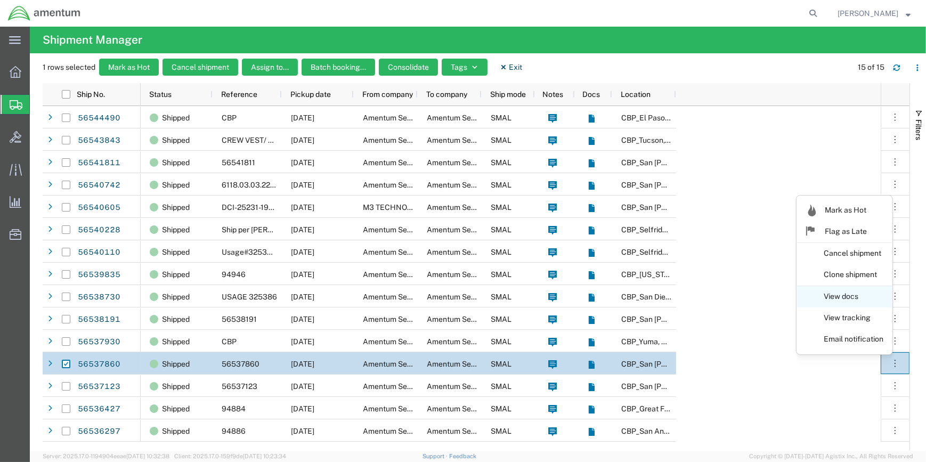
click at [845, 294] on link "View docs" at bounding box center [844, 296] width 95 height 19
